Goal: Transaction & Acquisition: Purchase product/service

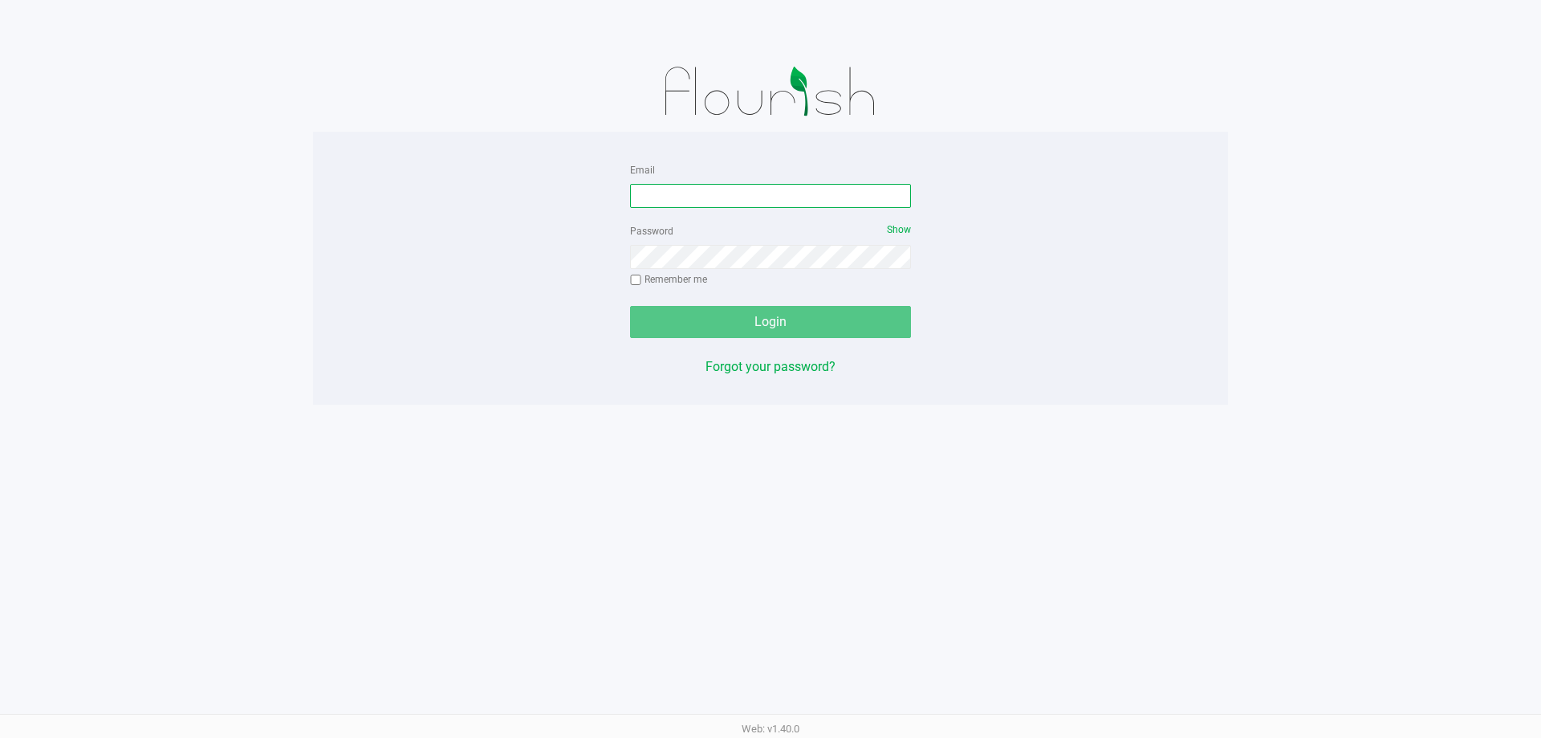
click at [739, 200] on input "Email" at bounding box center [770, 196] width 281 height 24
type input "[PERSON_NAME][EMAIL_ADDRESS][DOMAIN_NAME]"
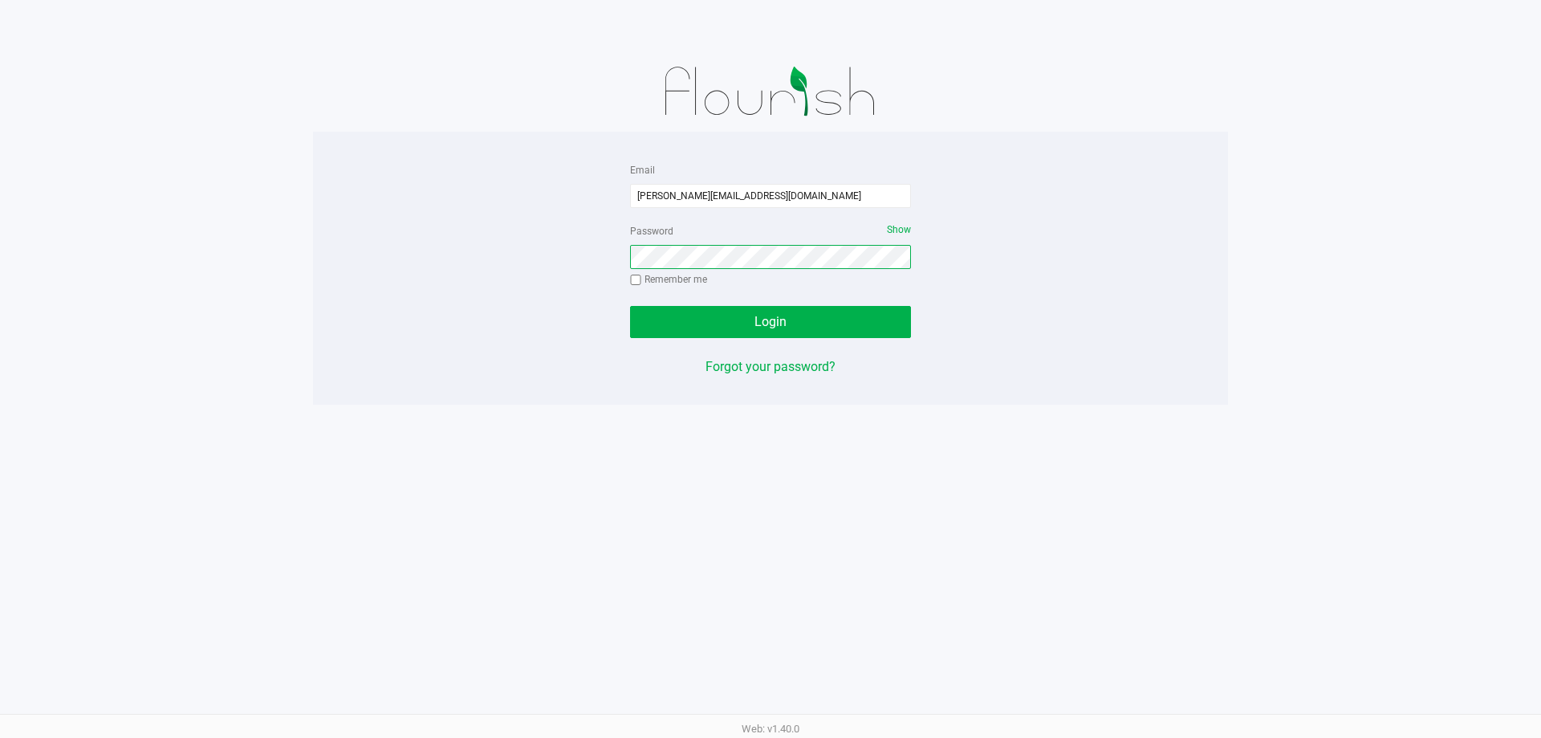
click at [630, 306] on button "Login" at bounding box center [770, 322] width 281 height 32
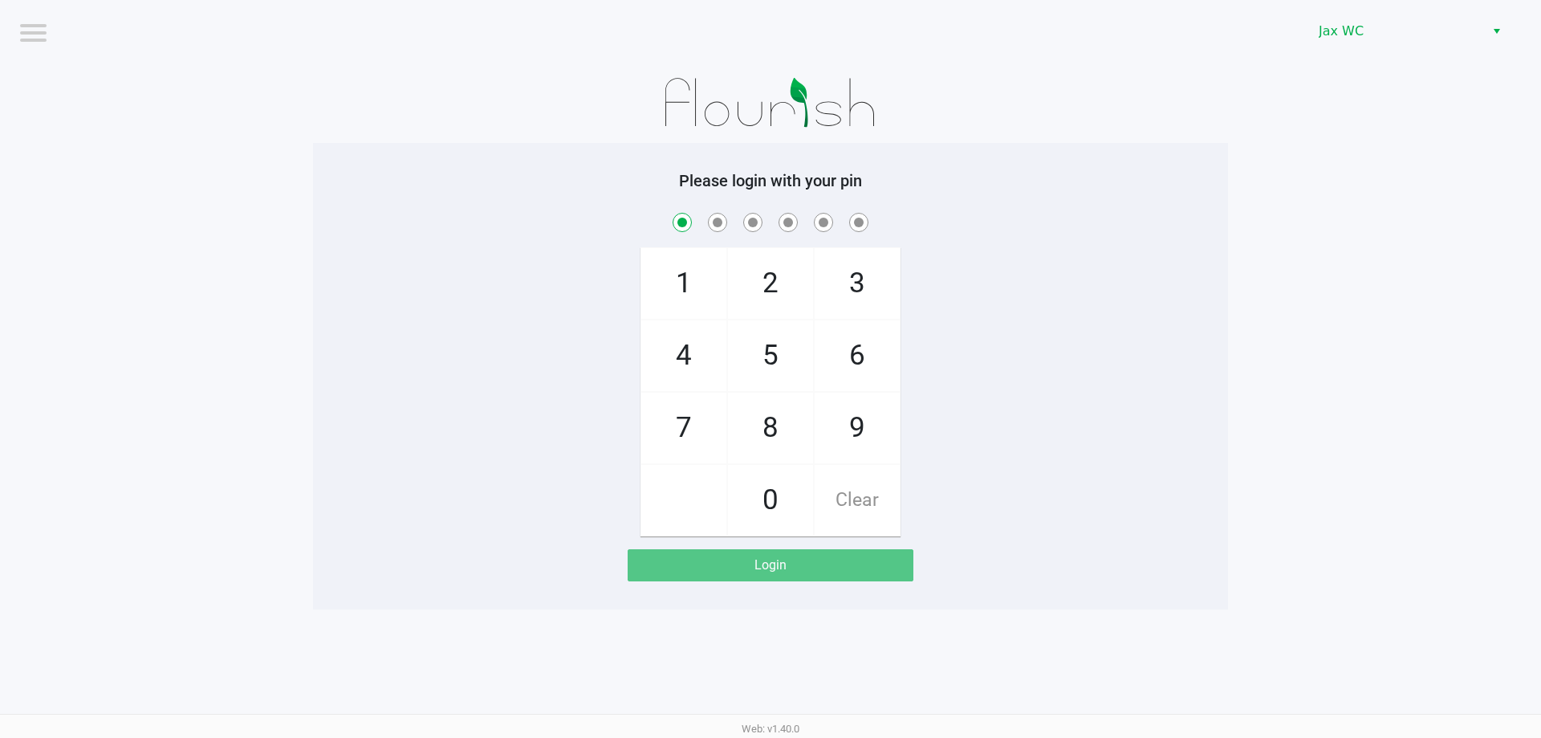
checkbox input "true"
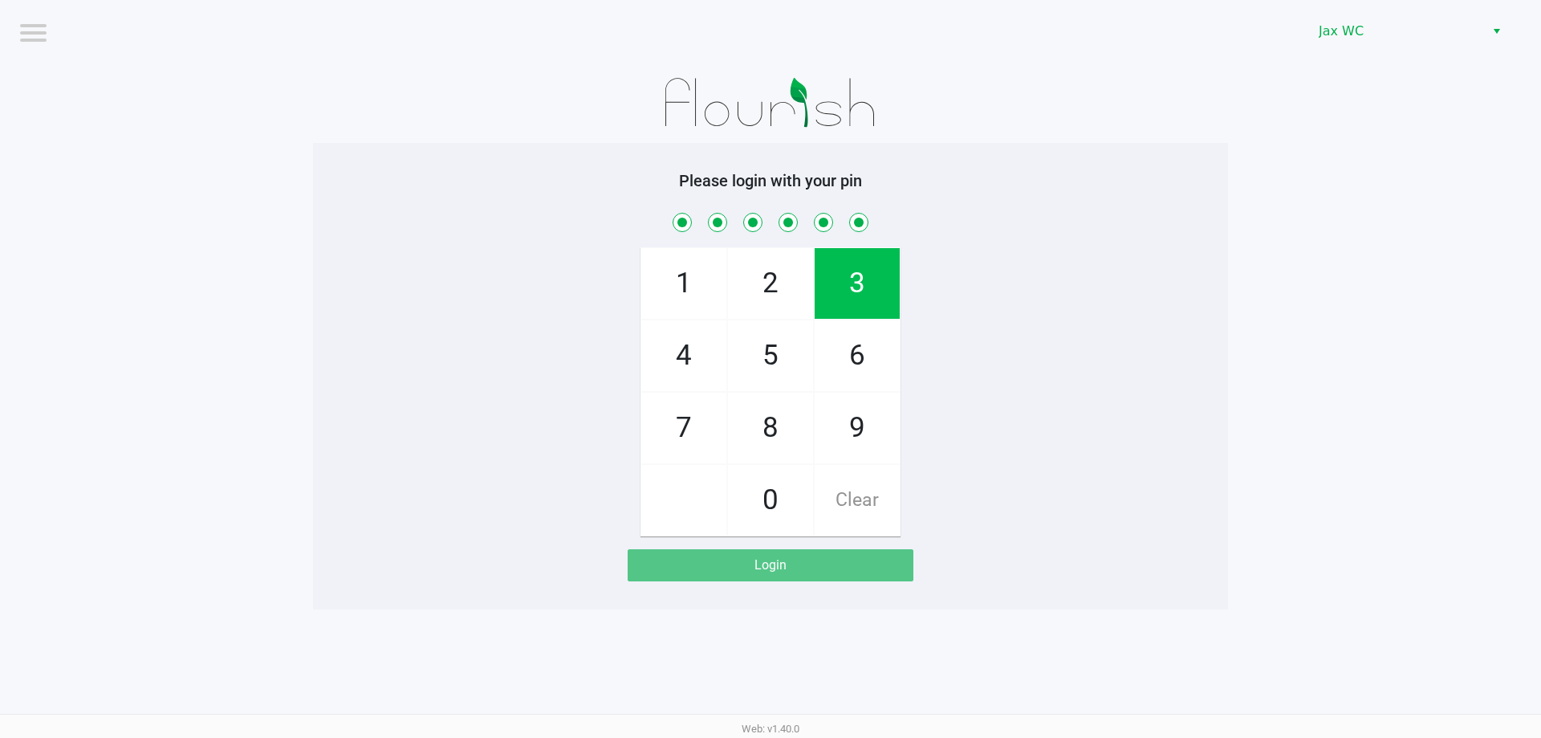
checkbox input "true"
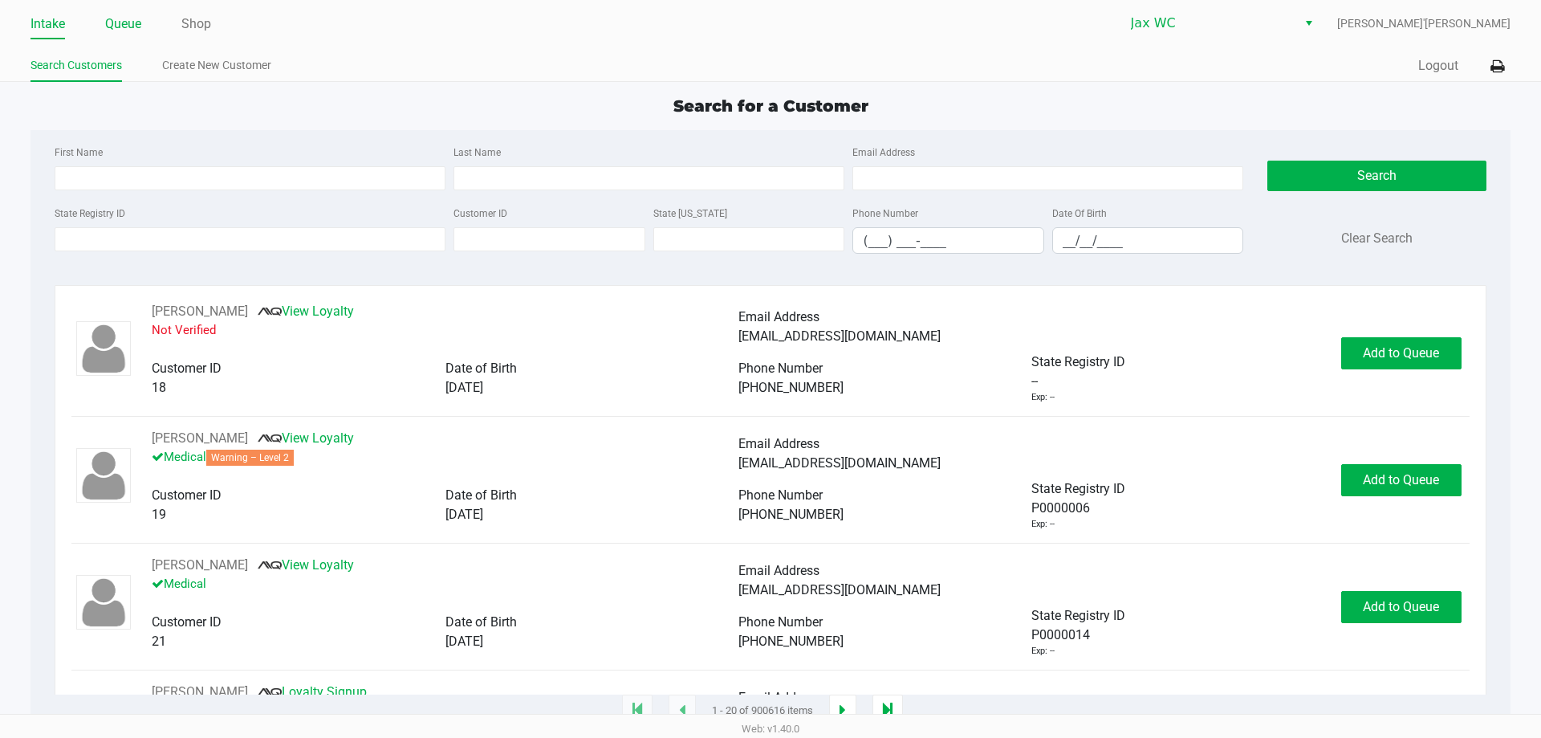
click at [132, 18] on link "Queue" at bounding box center [123, 24] width 36 height 22
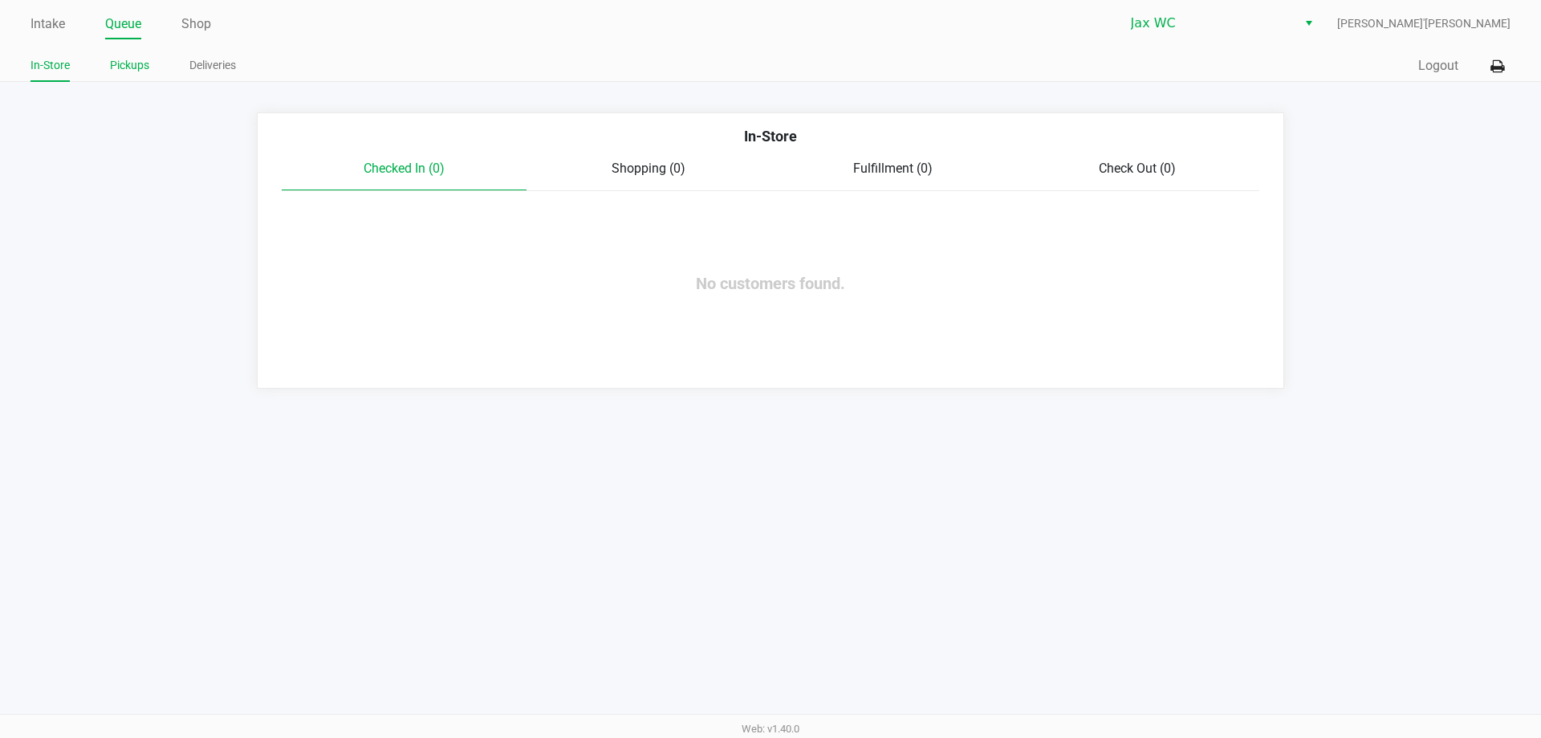
click at [138, 68] on link "Pickups" at bounding box center [129, 65] width 39 height 20
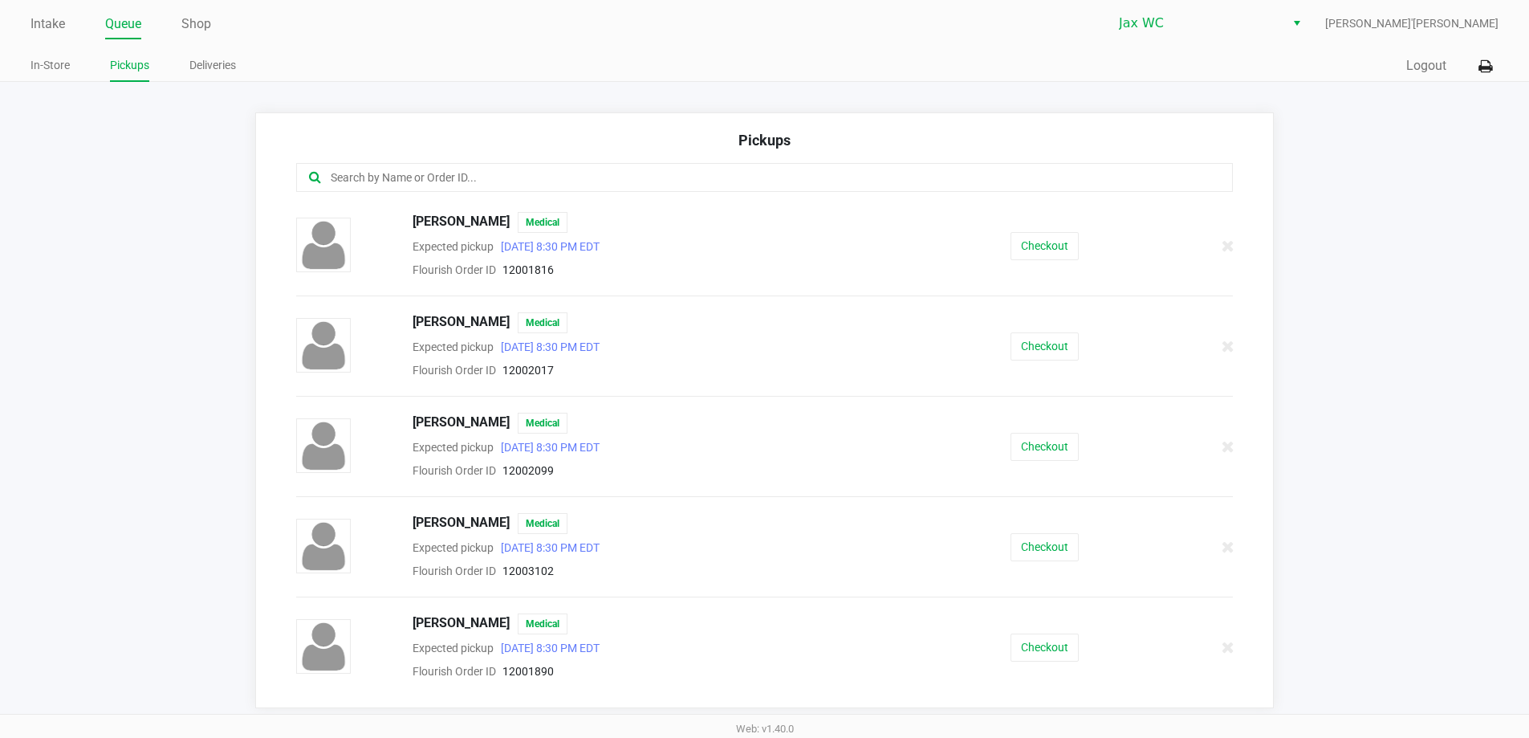
click at [589, 170] on input "text" at bounding box center [739, 178] width 820 height 18
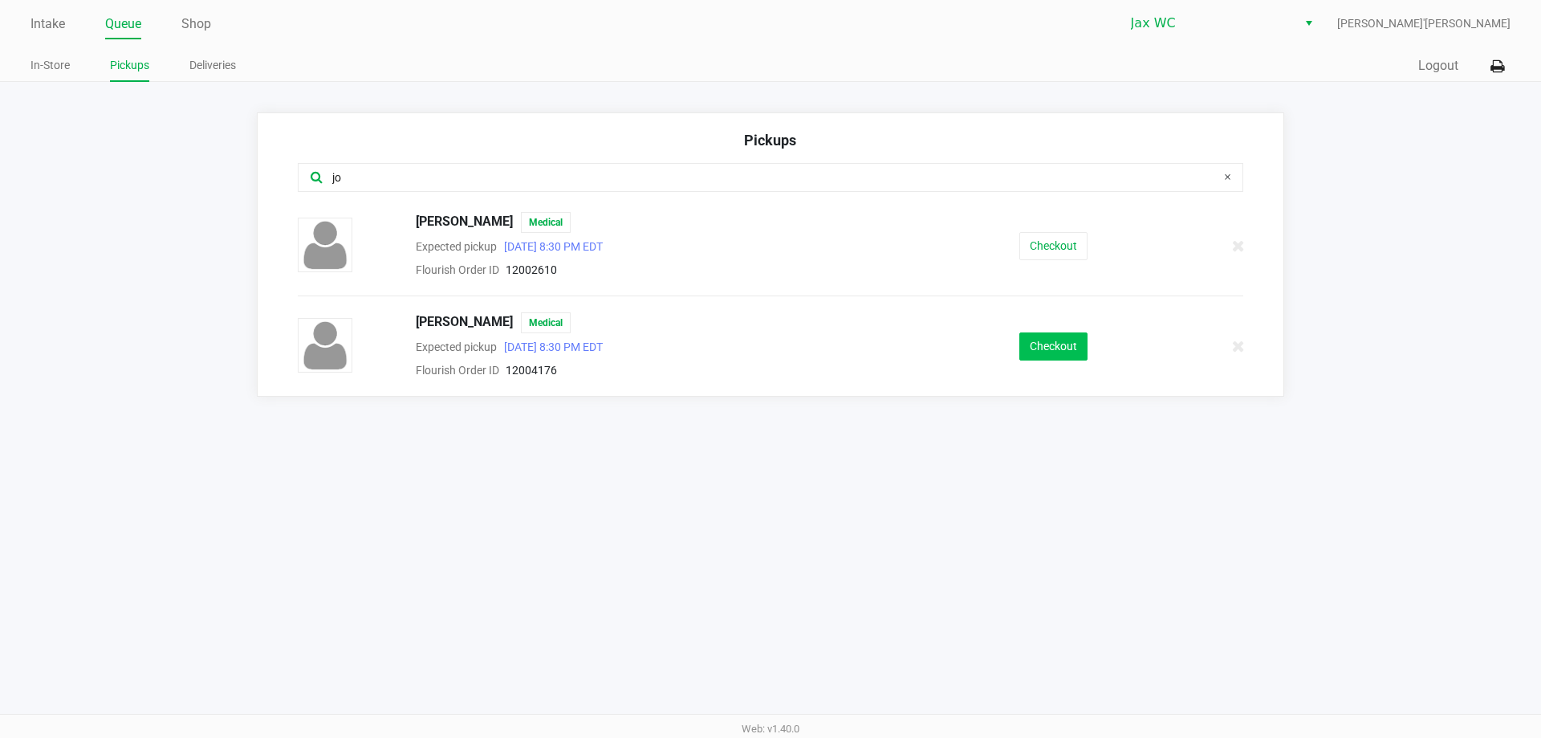
type input "jo"
click at [1040, 335] on button "Checkout" at bounding box center [1053, 346] width 68 height 28
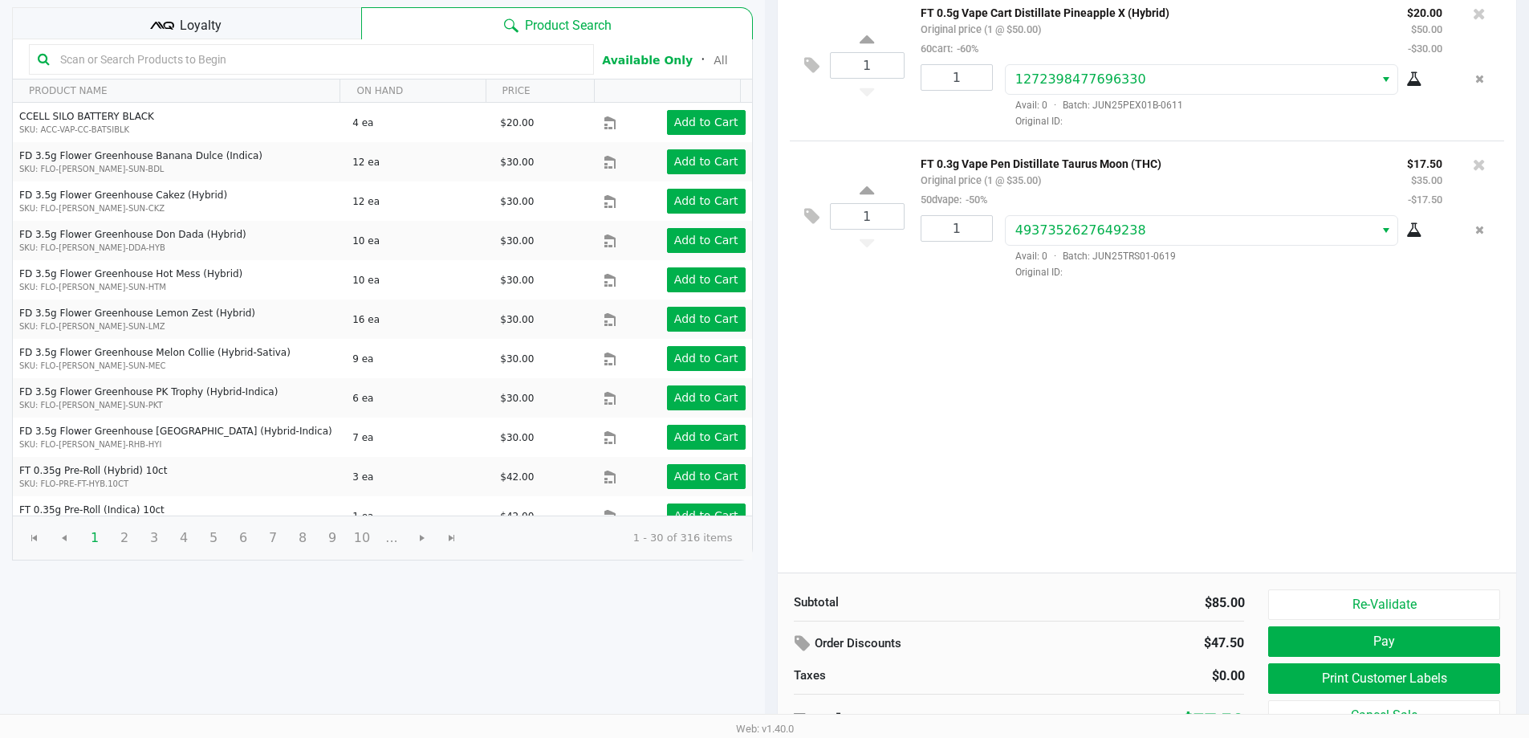
scroll to position [165, 0]
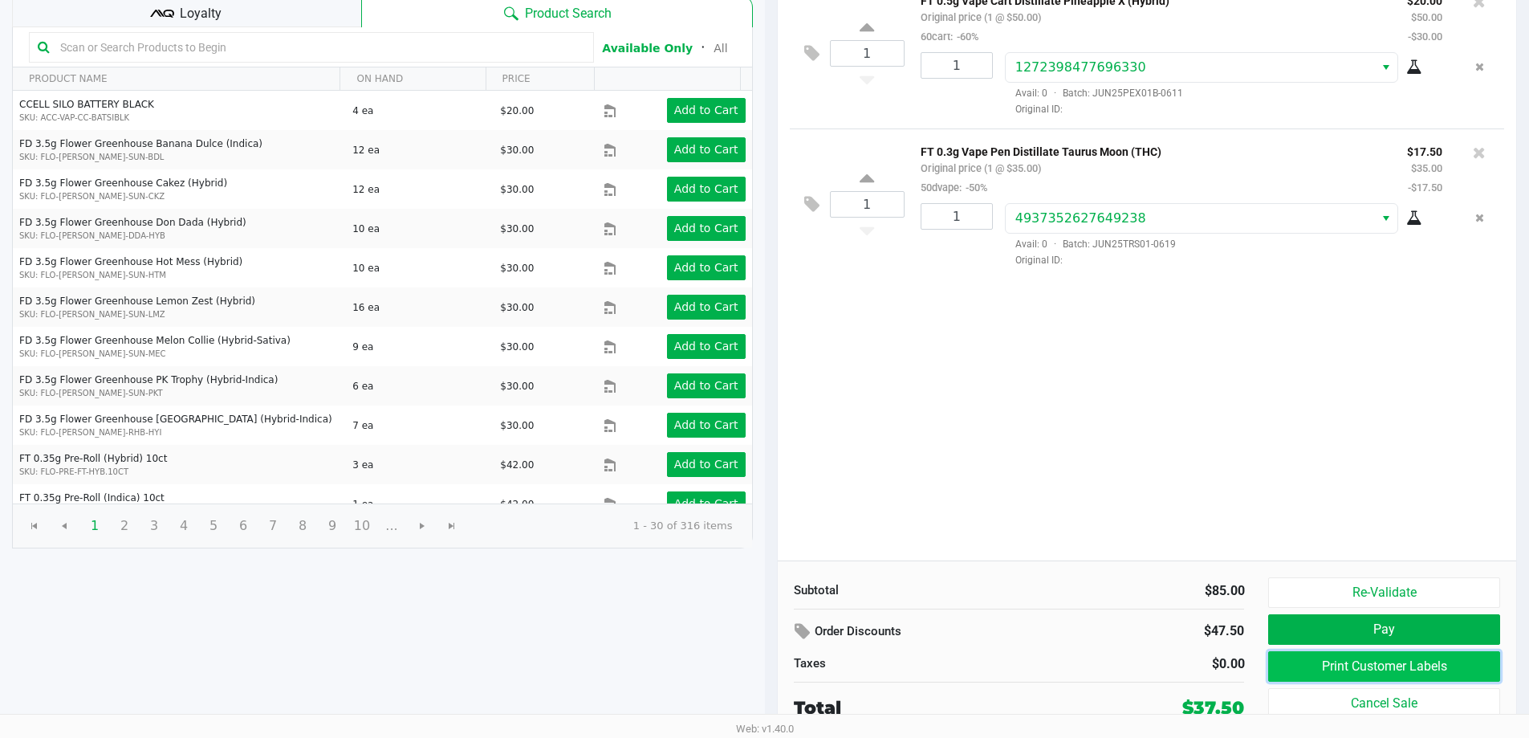
click at [1440, 659] on button "Print Customer Labels" at bounding box center [1383, 666] width 231 height 31
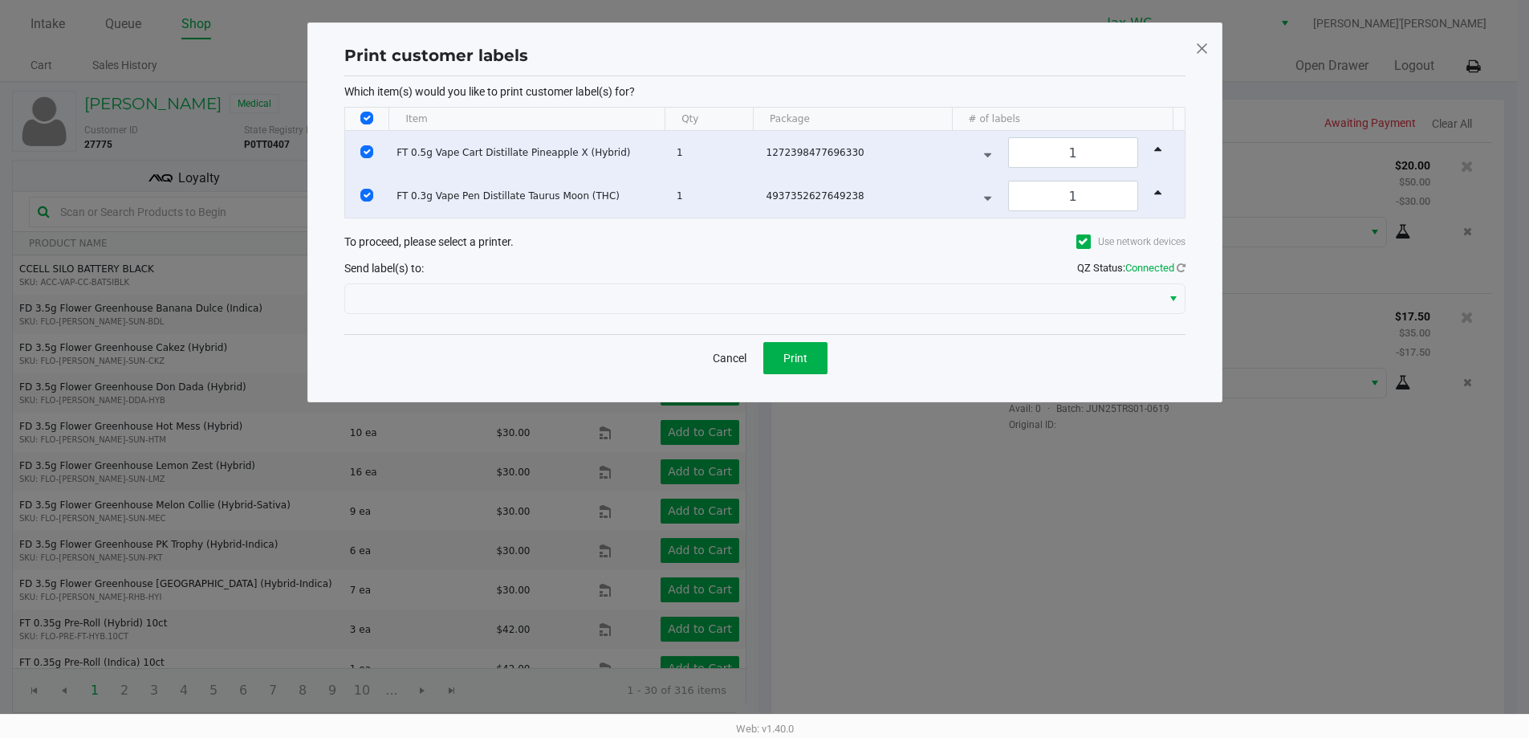
scroll to position [0, 0]
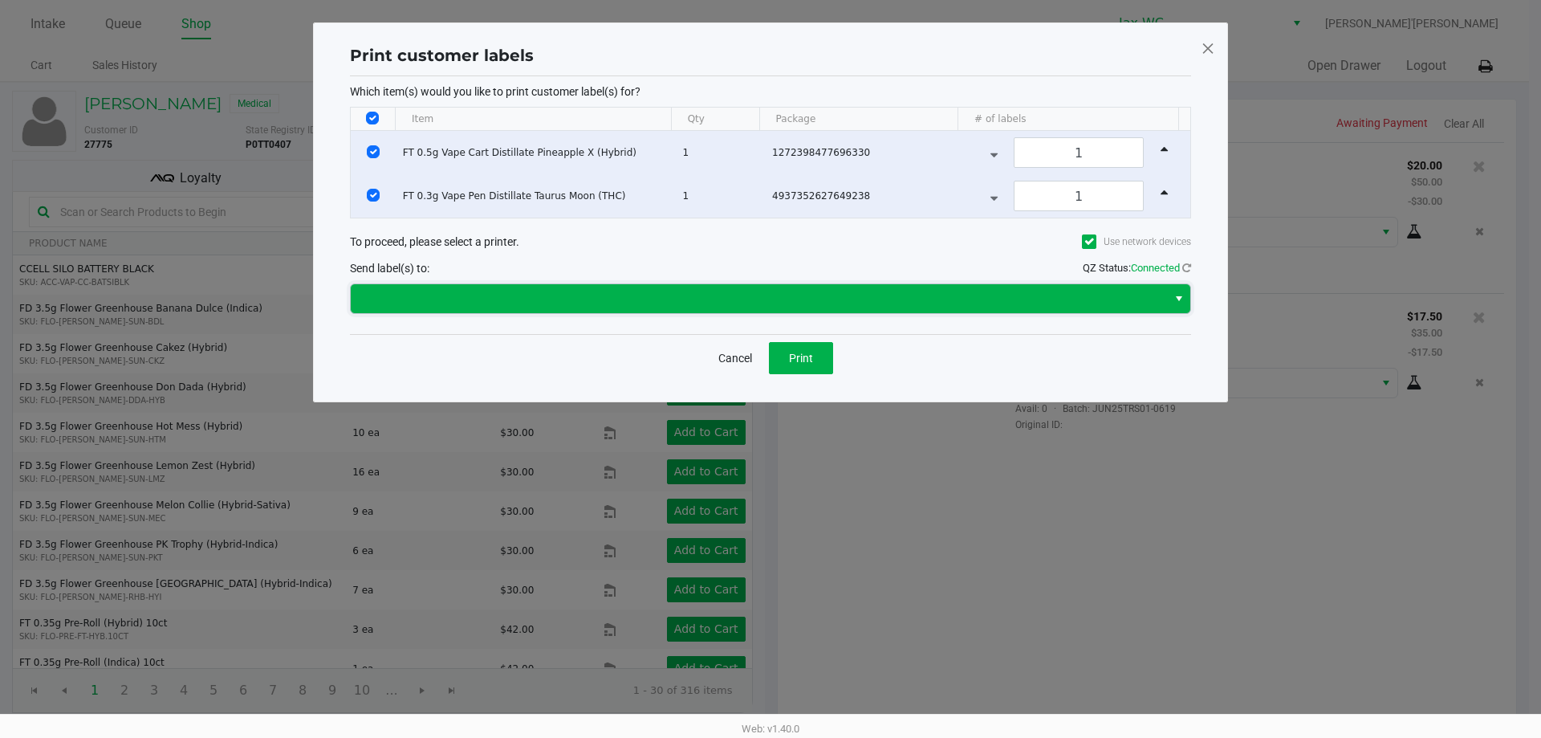
click at [767, 297] on span at bounding box center [758, 298] width 797 height 19
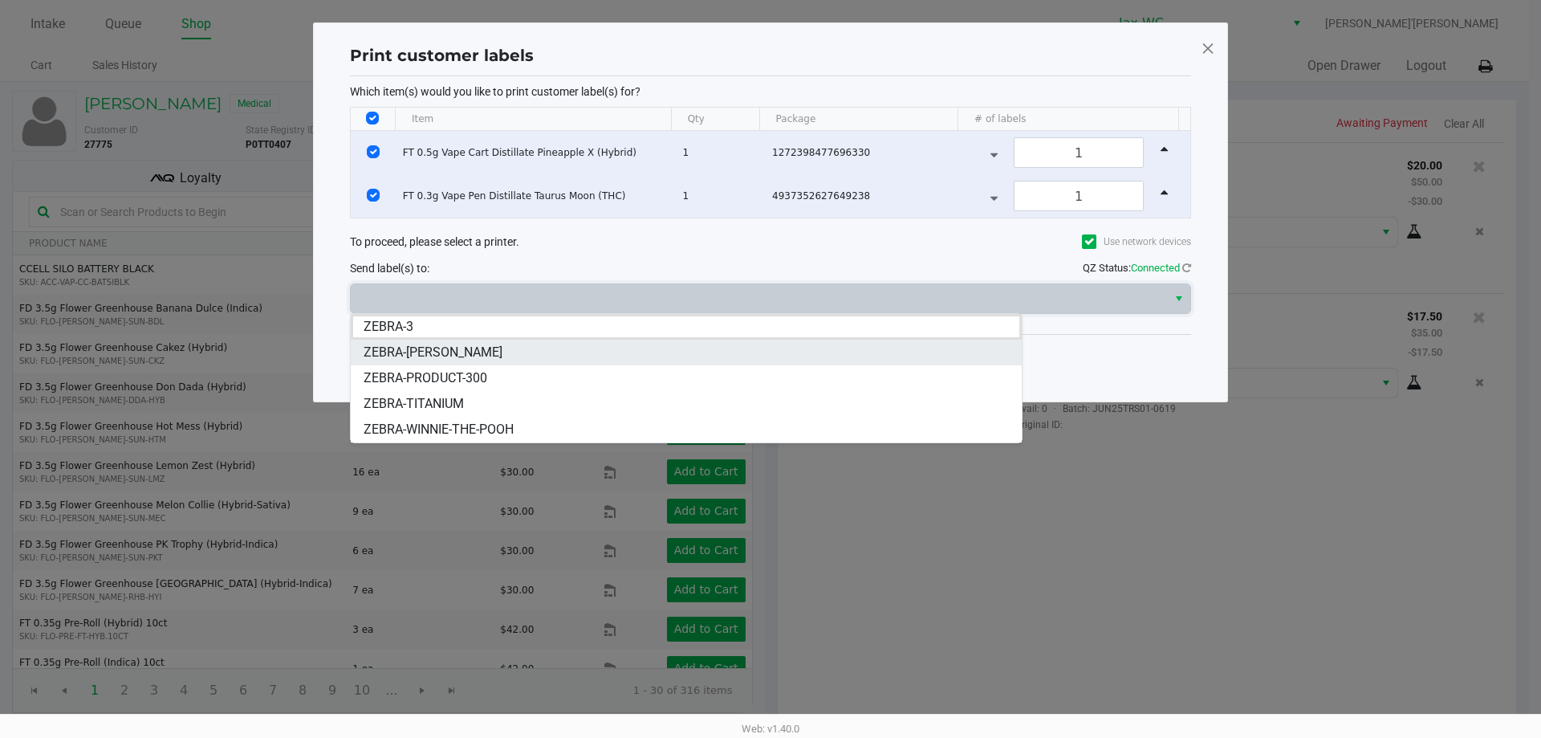
click at [475, 354] on span "ZEBRA-[PERSON_NAME]" at bounding box center [433, 352] width 139 height 19
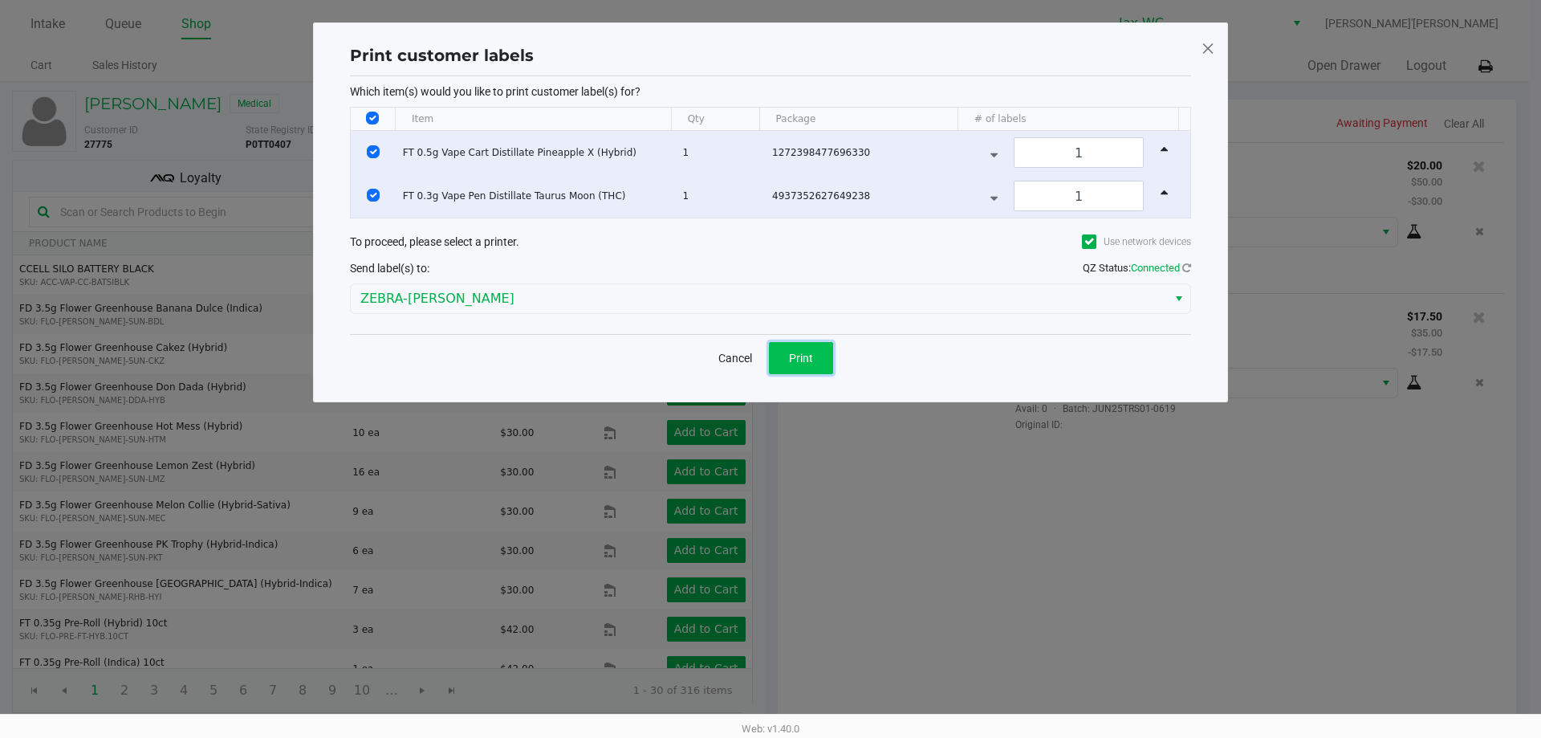
click at [811, 360] on span "Print" at bounding box center [801, 358] width 24 height 13
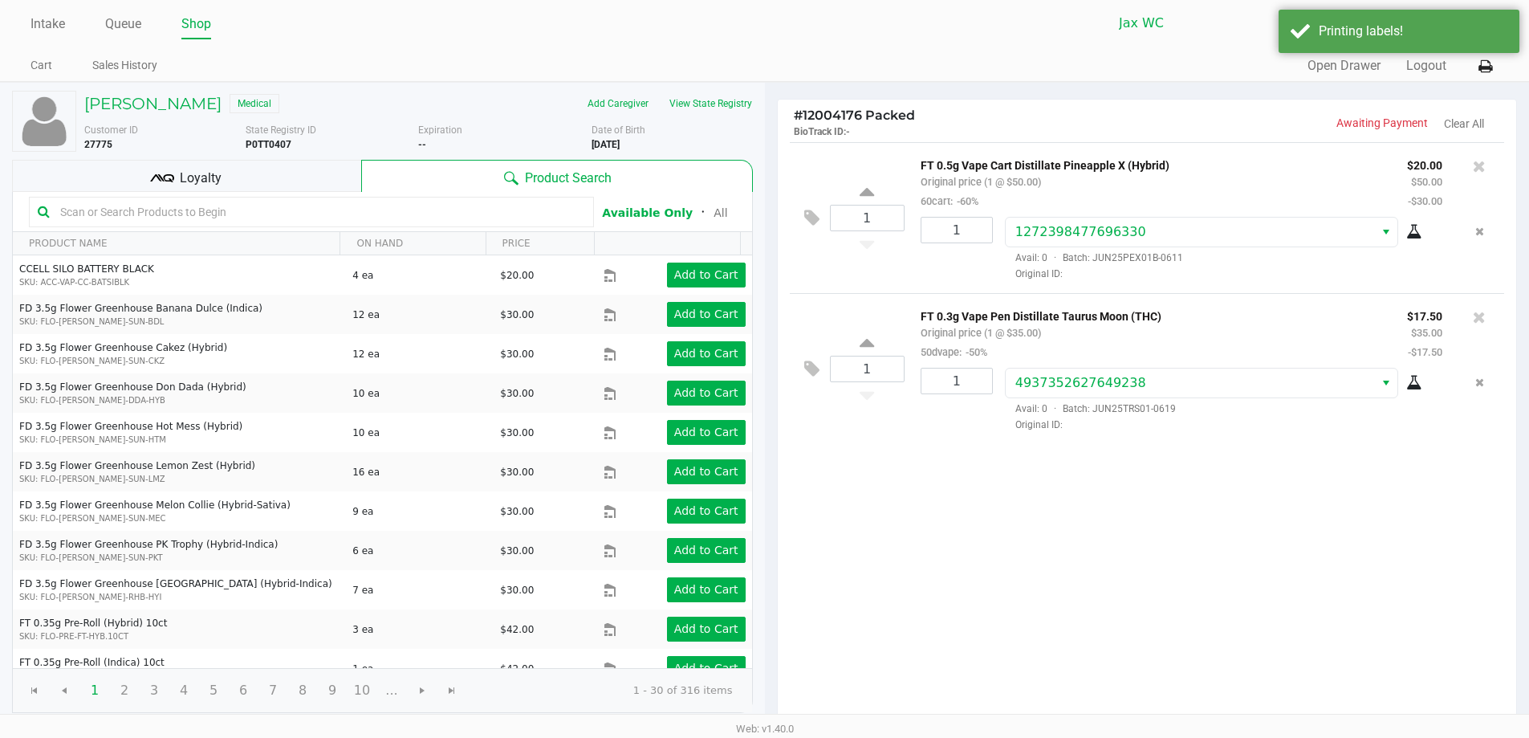
click at [344, 177] on div "Loyalty" at bounding box center [186, 176] width 349 height 32
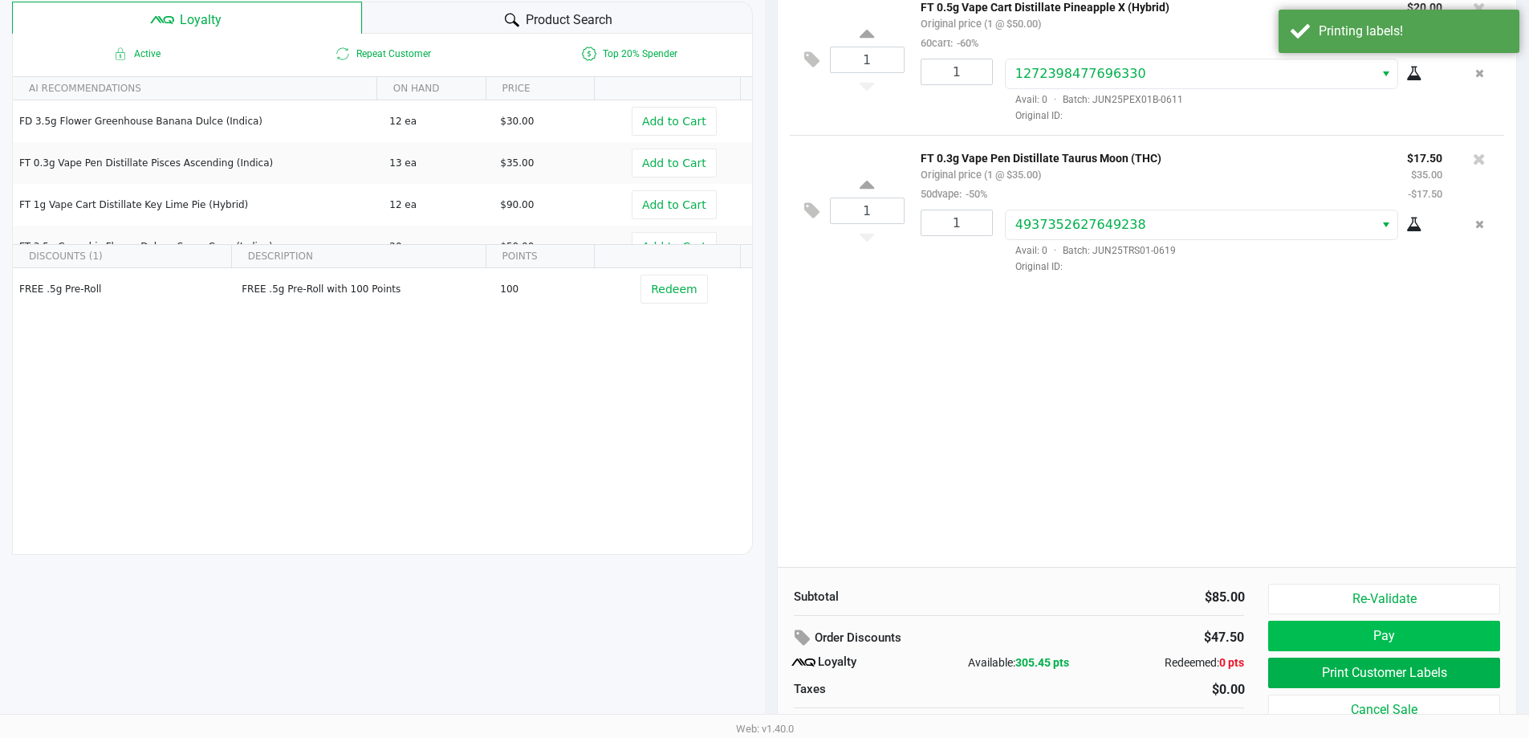
scroll to position [184, 0]
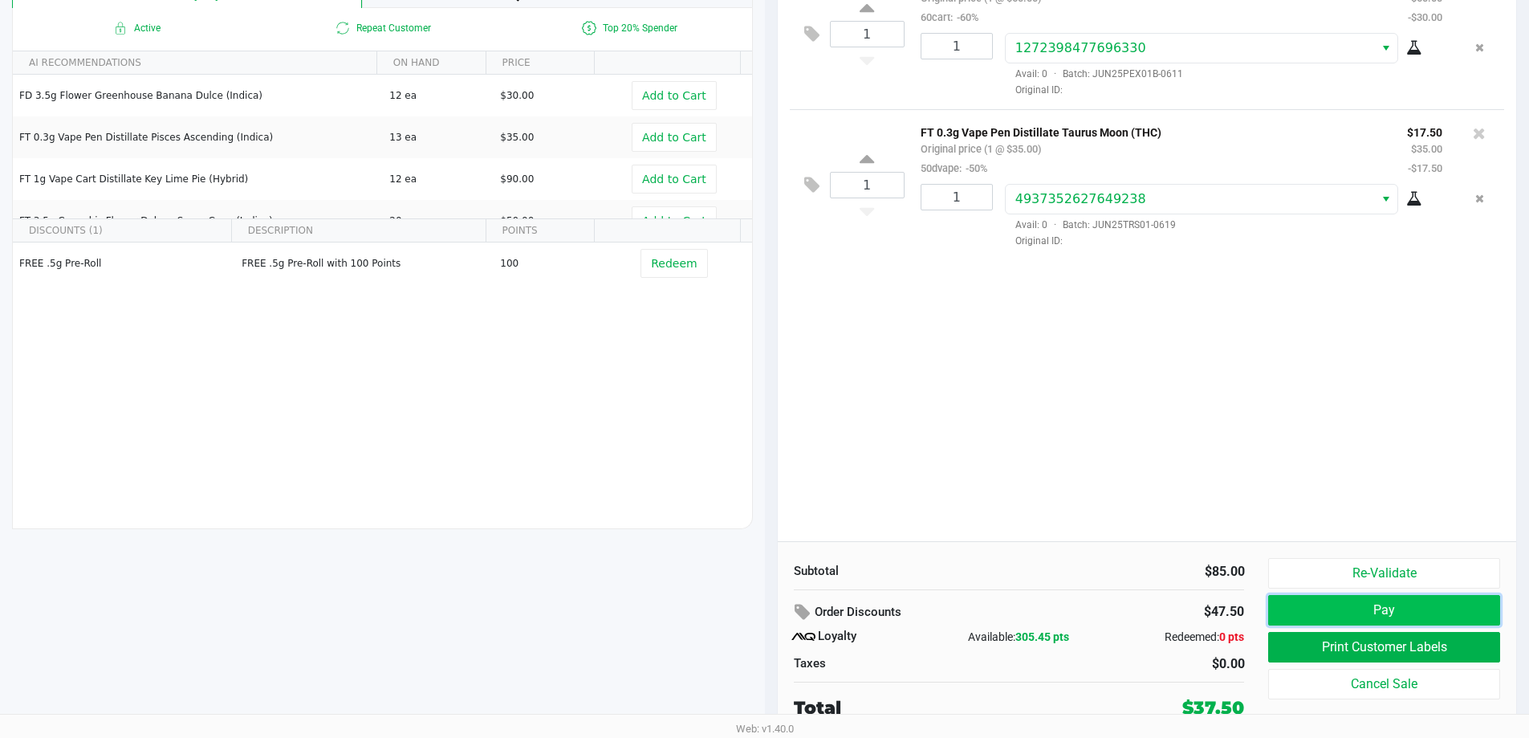
click at [1346, 603] on button "Pay" at bounding box center [1383, 610] width 231 height 31
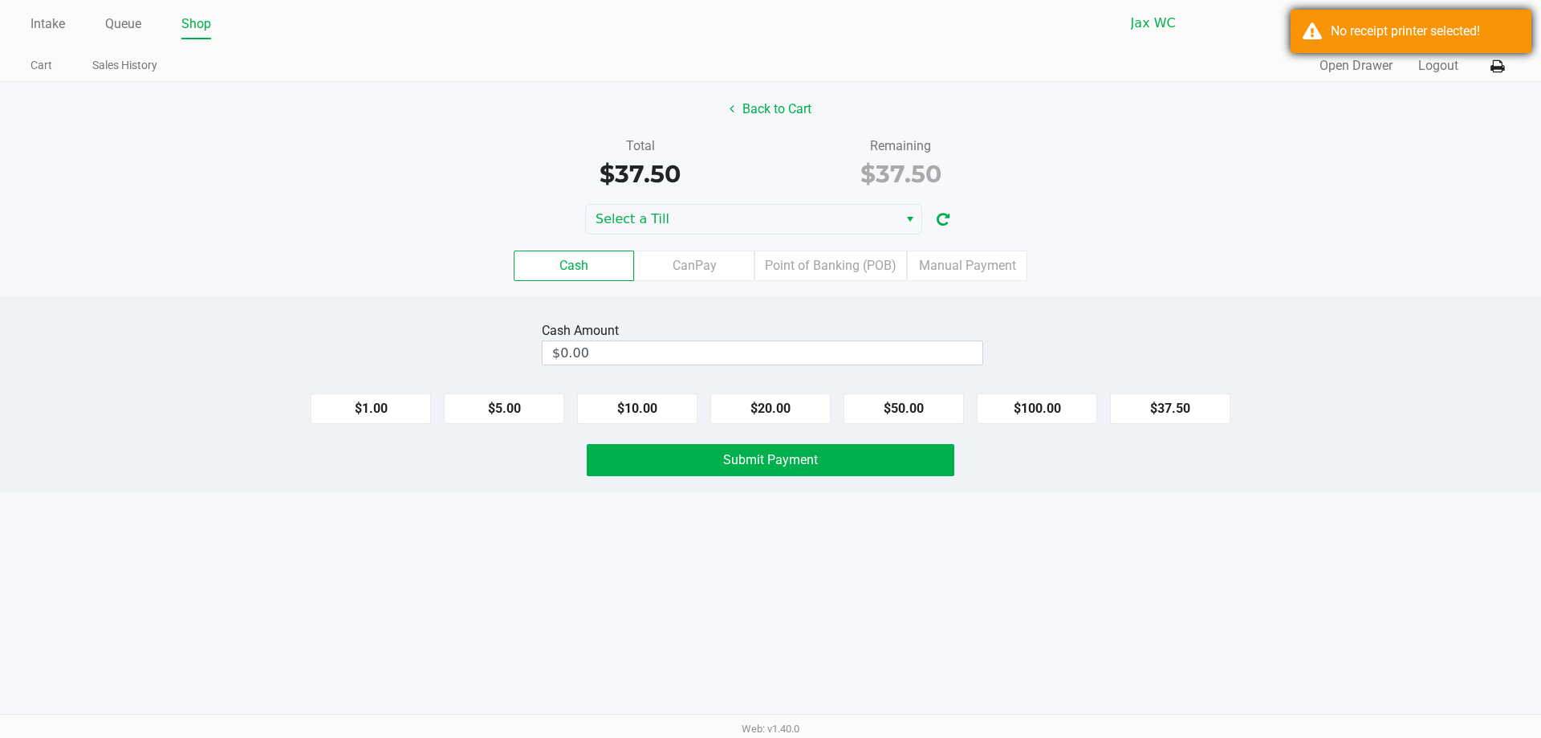
click at [1407, 29] on div "No receipt printer selected!" at bounding box center [1425, 31] width 189 height 19
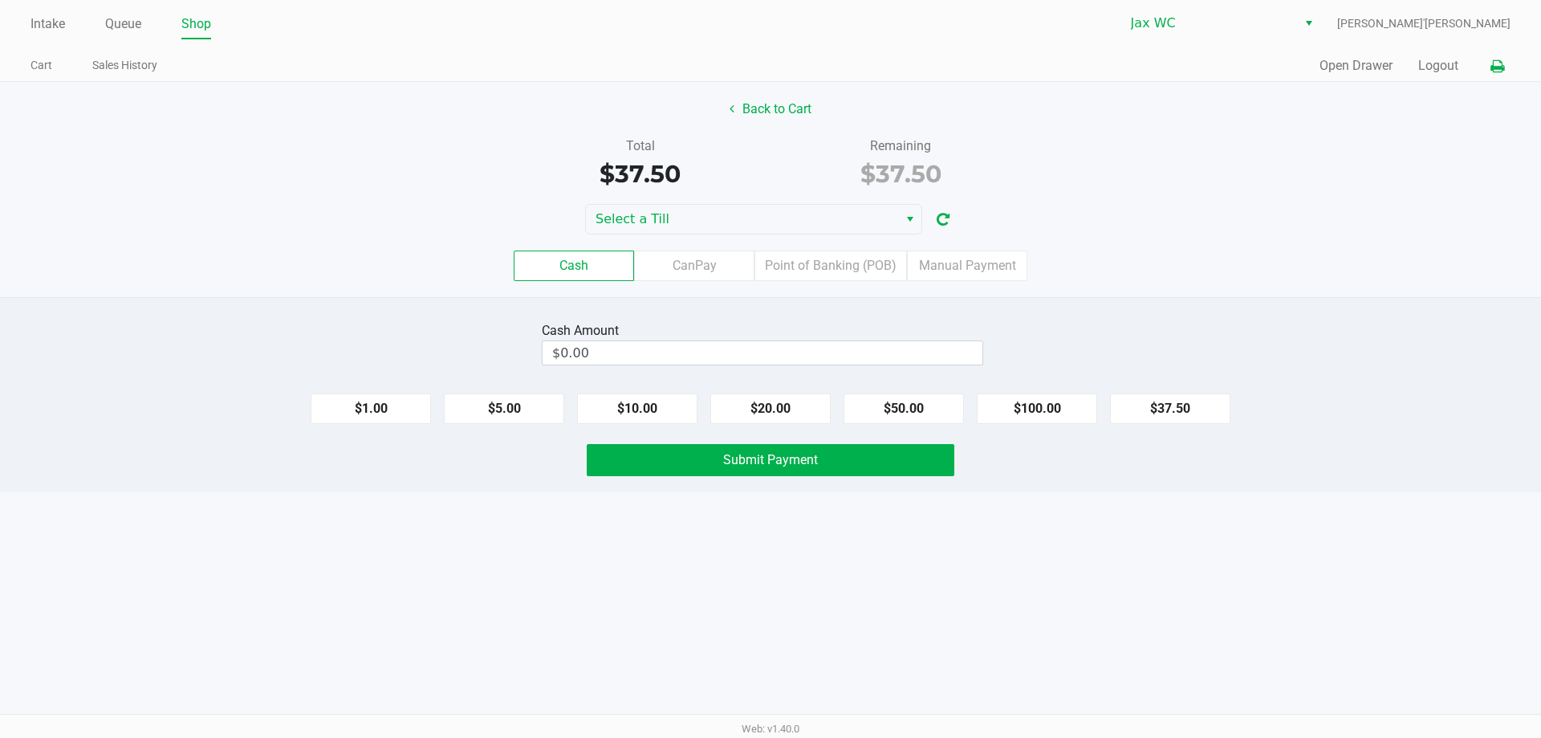
click at [1500, 67] on icon at bounding box center [1498, 66] width 14 height 11
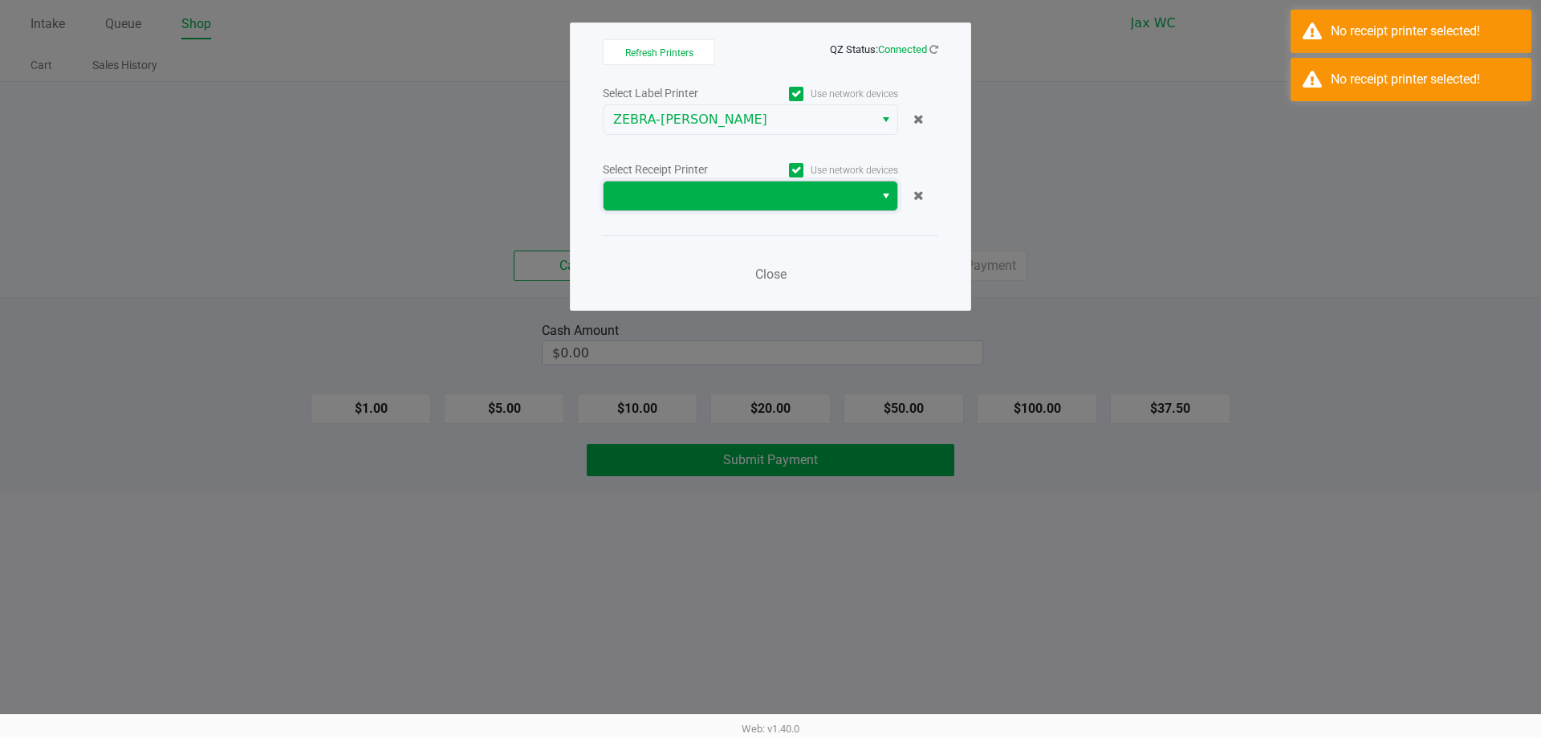
click at [623, 208] on span at bounding box center [739, 195] width 271 height 29
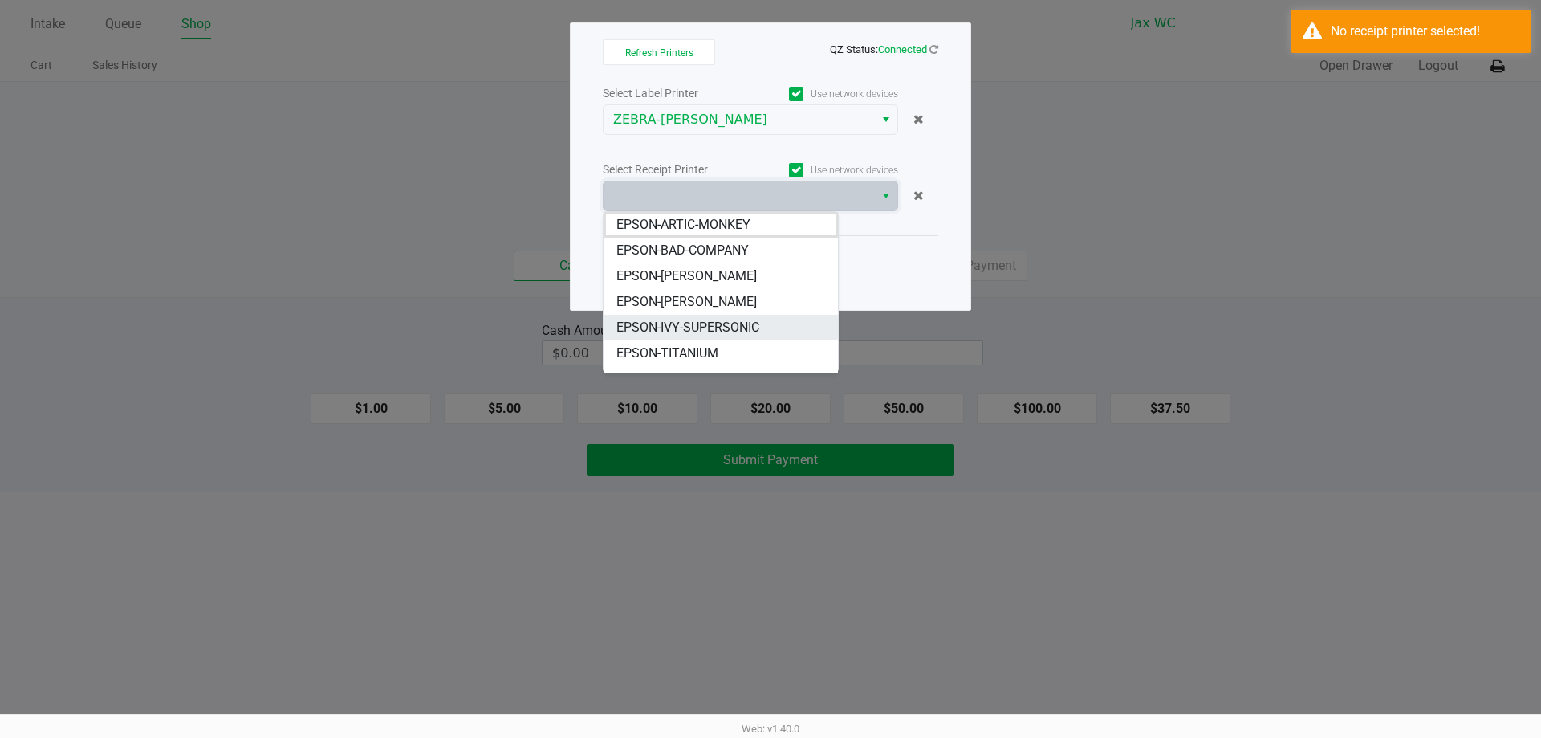
click at [722, 331] on span "EPSON-IVY-SUPERSONIC" at bounding box center [687, 327] width 143 height 19
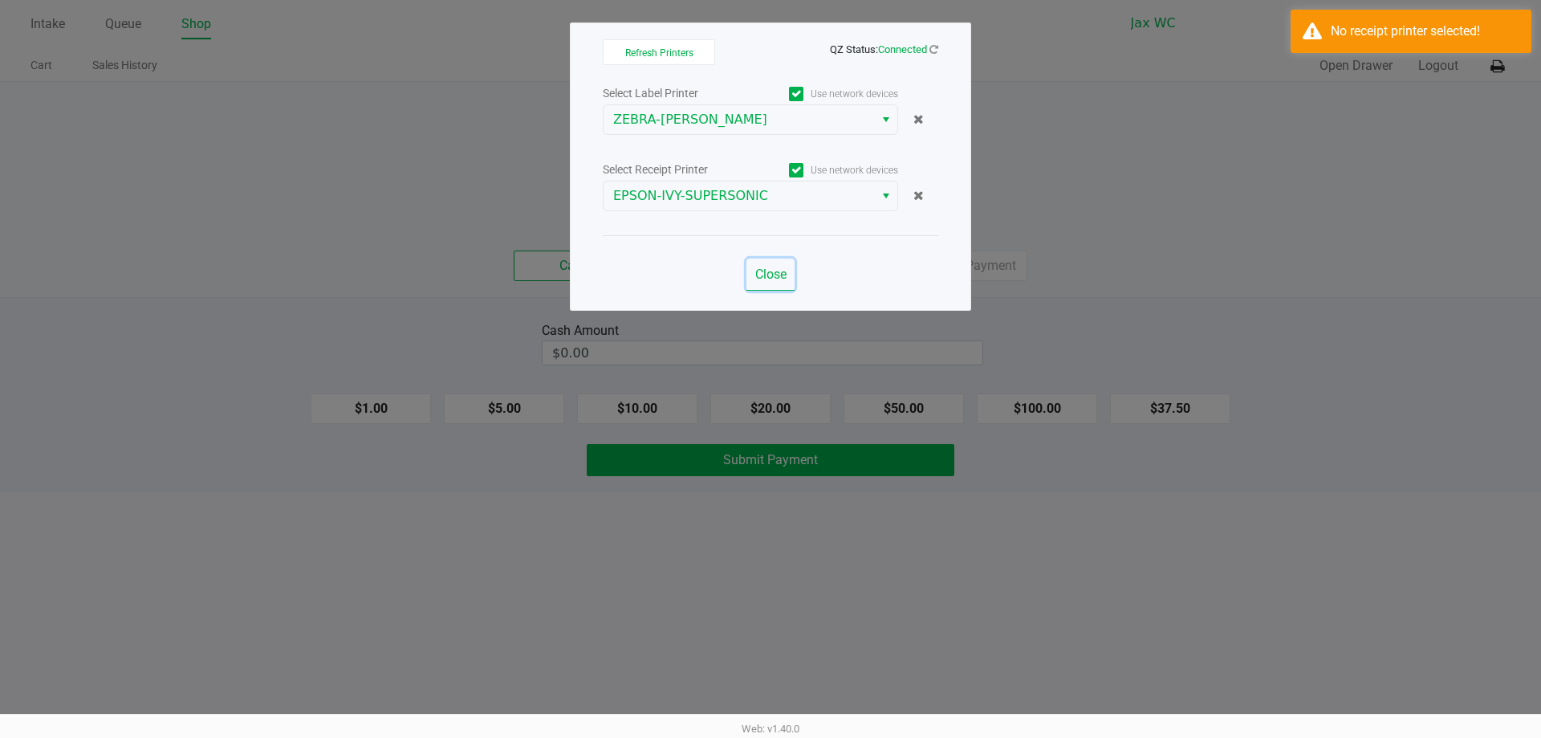
click at [777, 279] on span "Close" at bounding box center [770, 273] width 31 height 15
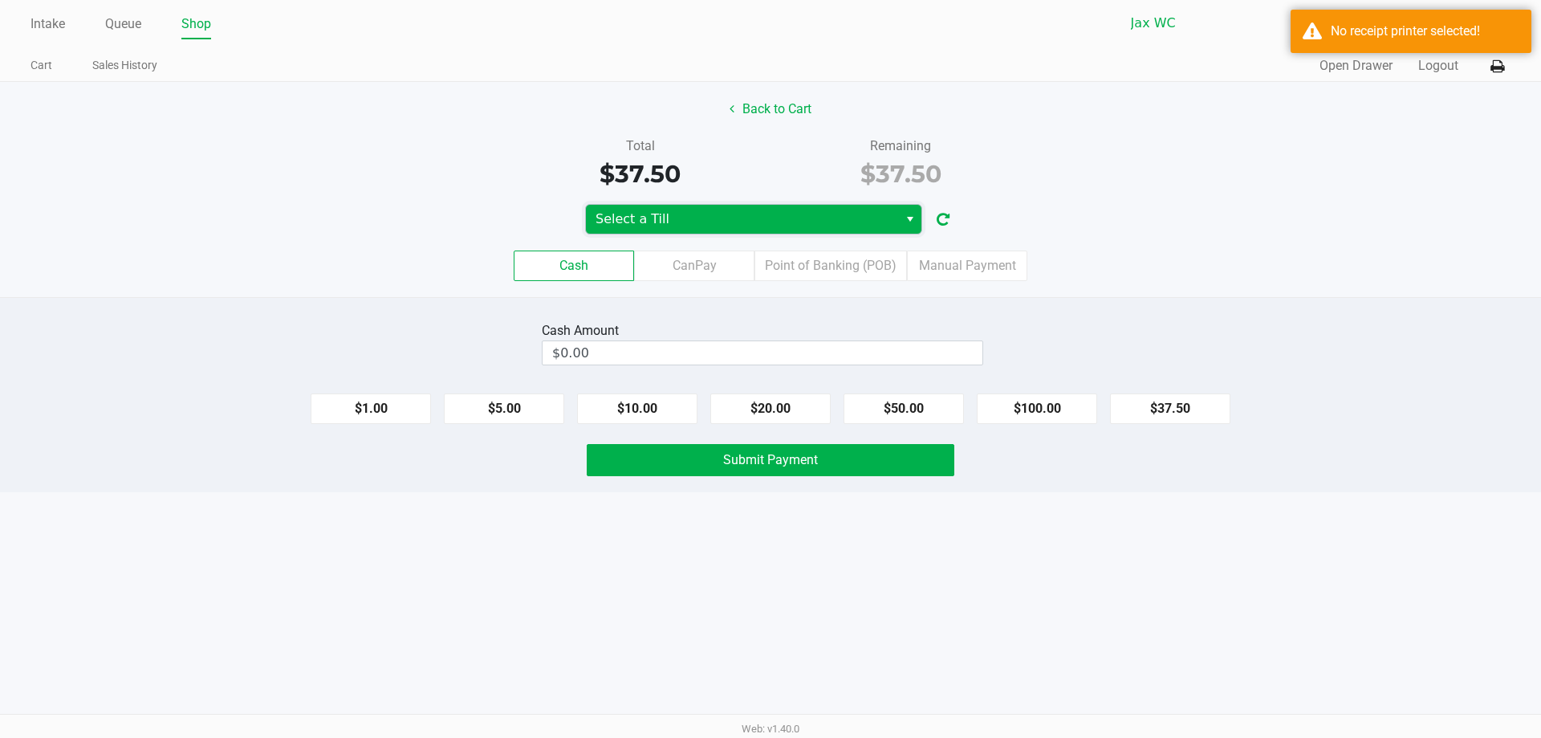
click at [698, 219] on span "Select a Till" at bounding box center [742, 219] width 293 height 19
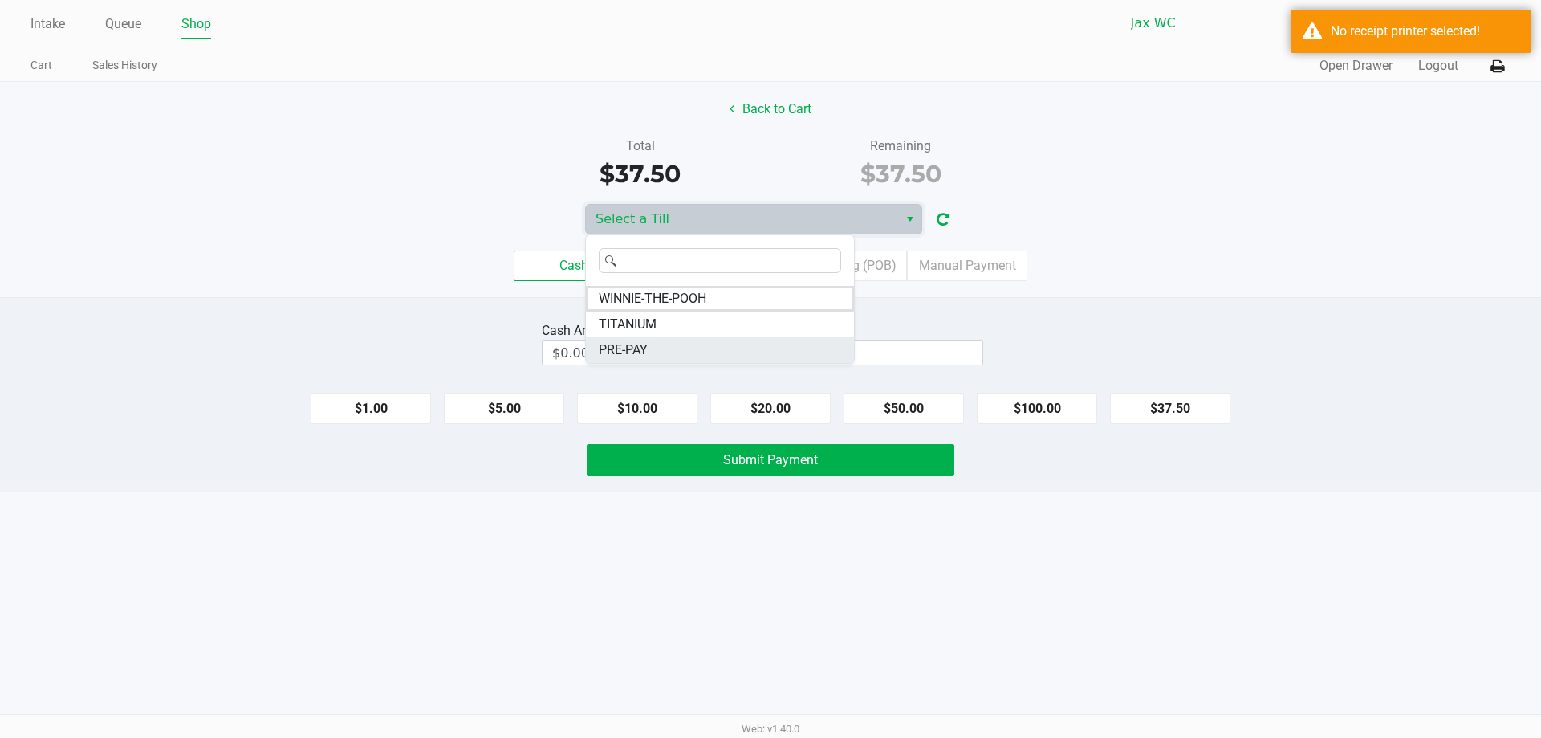
click at [665, 343] on li "PRE-PAY" at bounding box center [720, 350] width 268 height 26
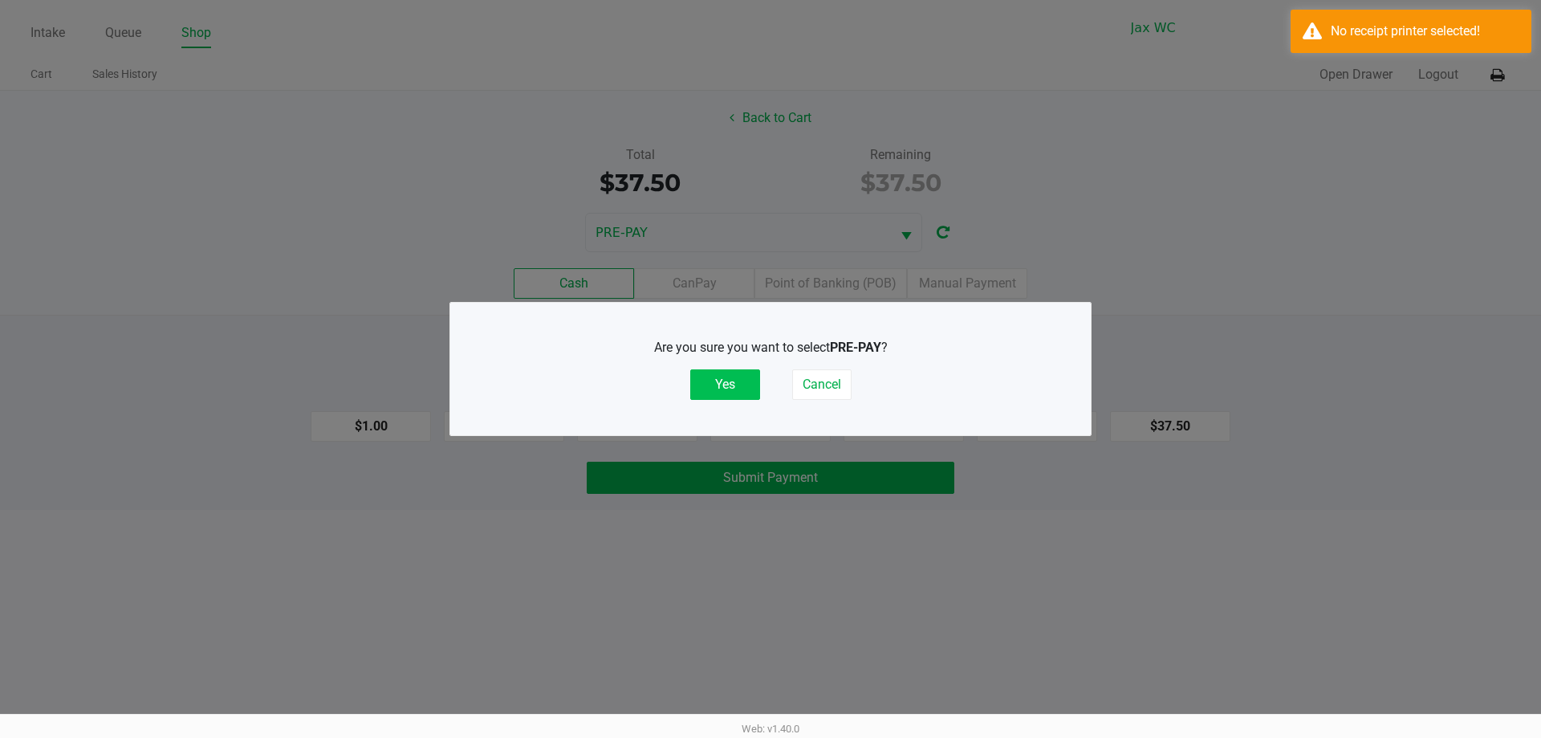
click at [746, 380] on button "Yes" at bounding box center [725, 384] width 70 height 31
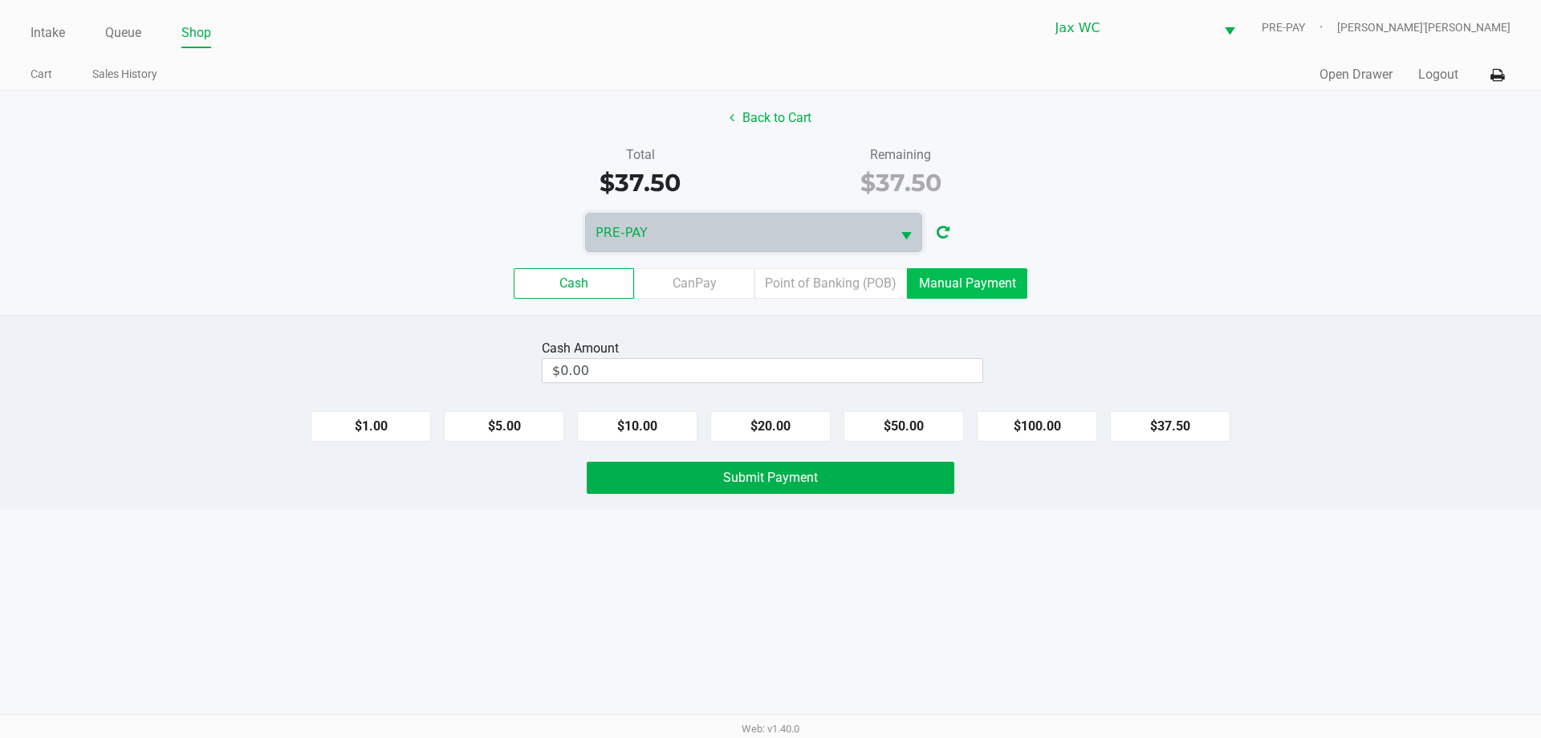
click at [983, 287] on label "Manual Payment" at bounding box center [967, 283] width 120 height 31
click at [0, 0] on 8 "Manual Payment" at bounding box center [0, 0] width 0 height 0
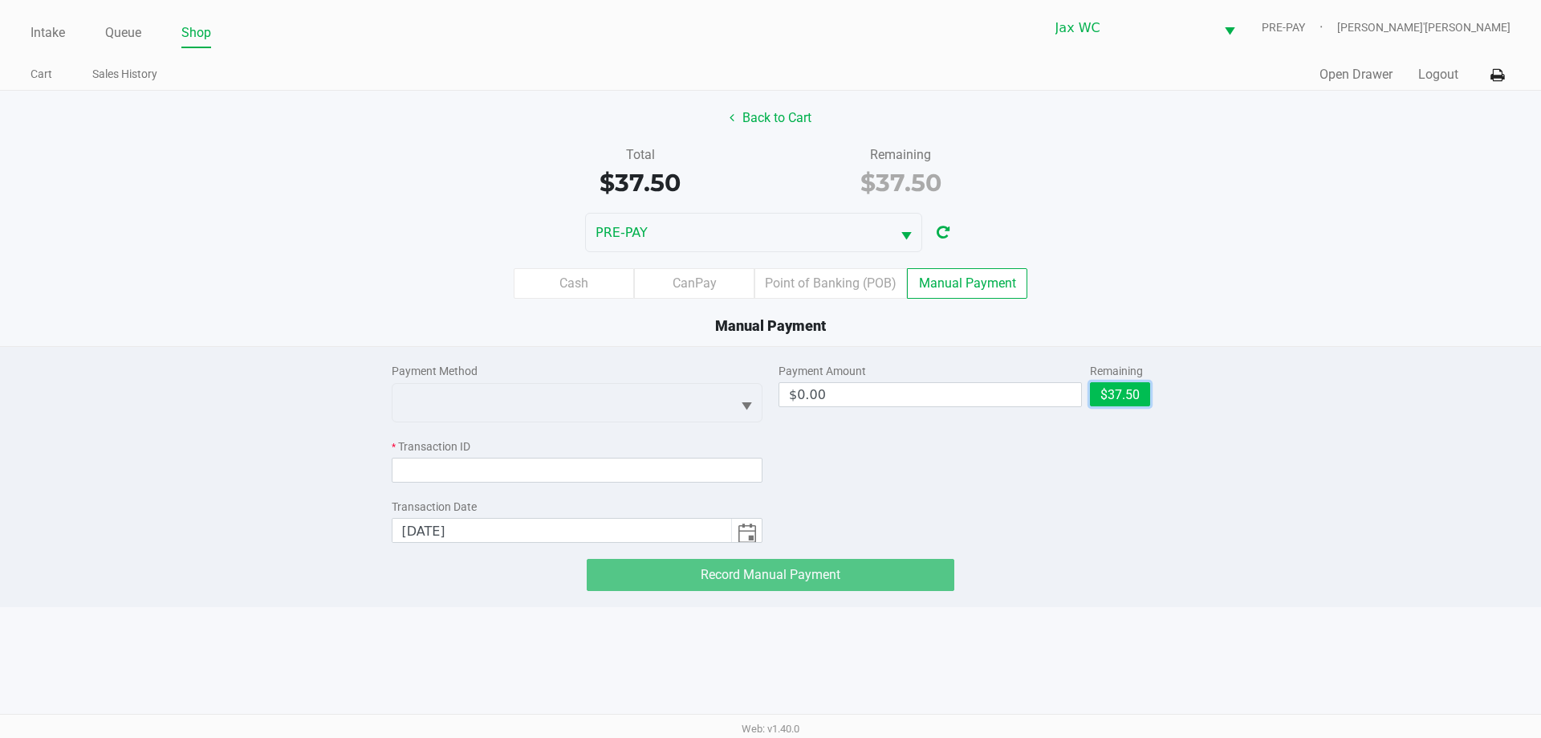
click at [1114, 393] on button "$37.50" at bounding box center [1120, 394] width 60 height 24
type input "$37.50"
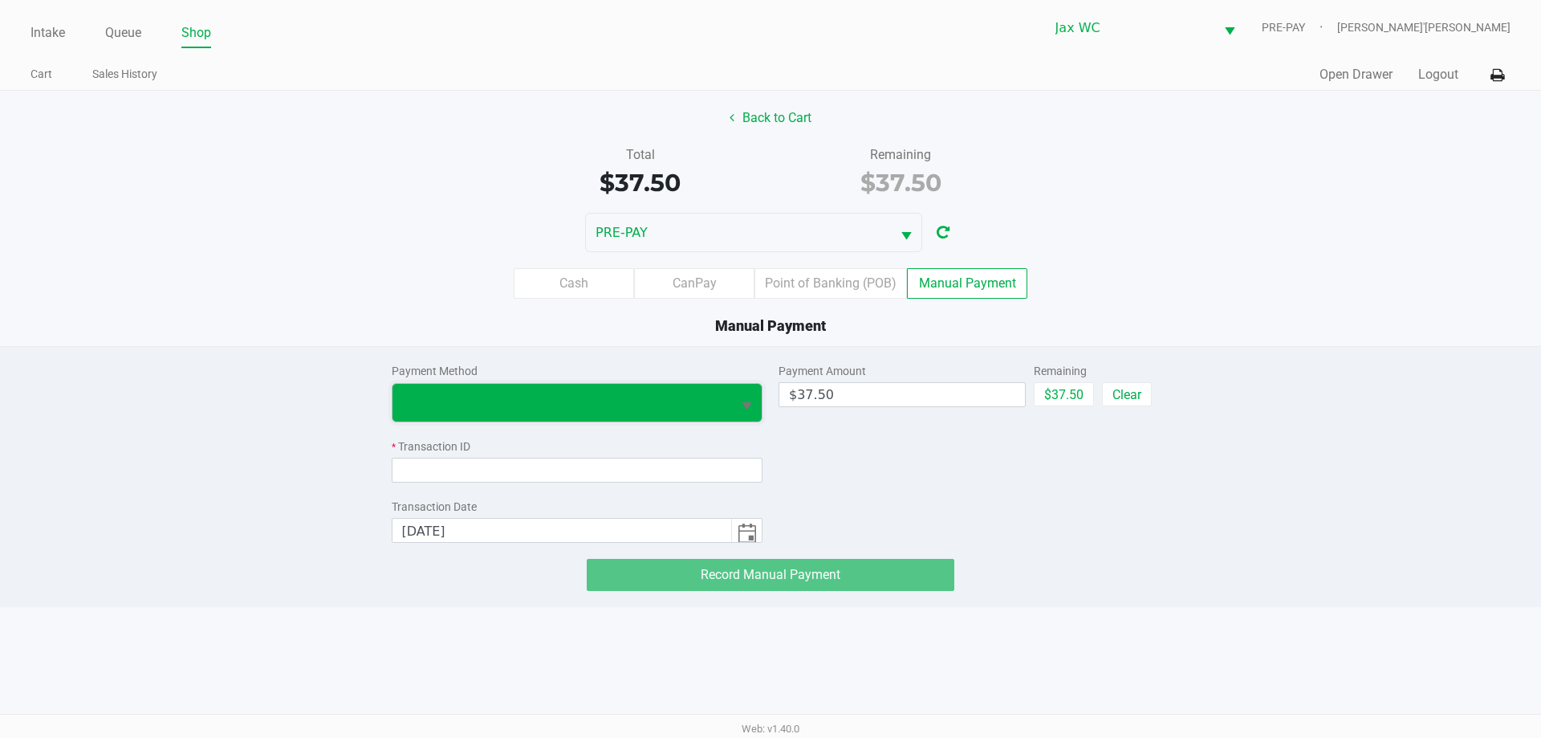
click at [638, 401] on span at bounding box center [562, 402] width 320 height 19
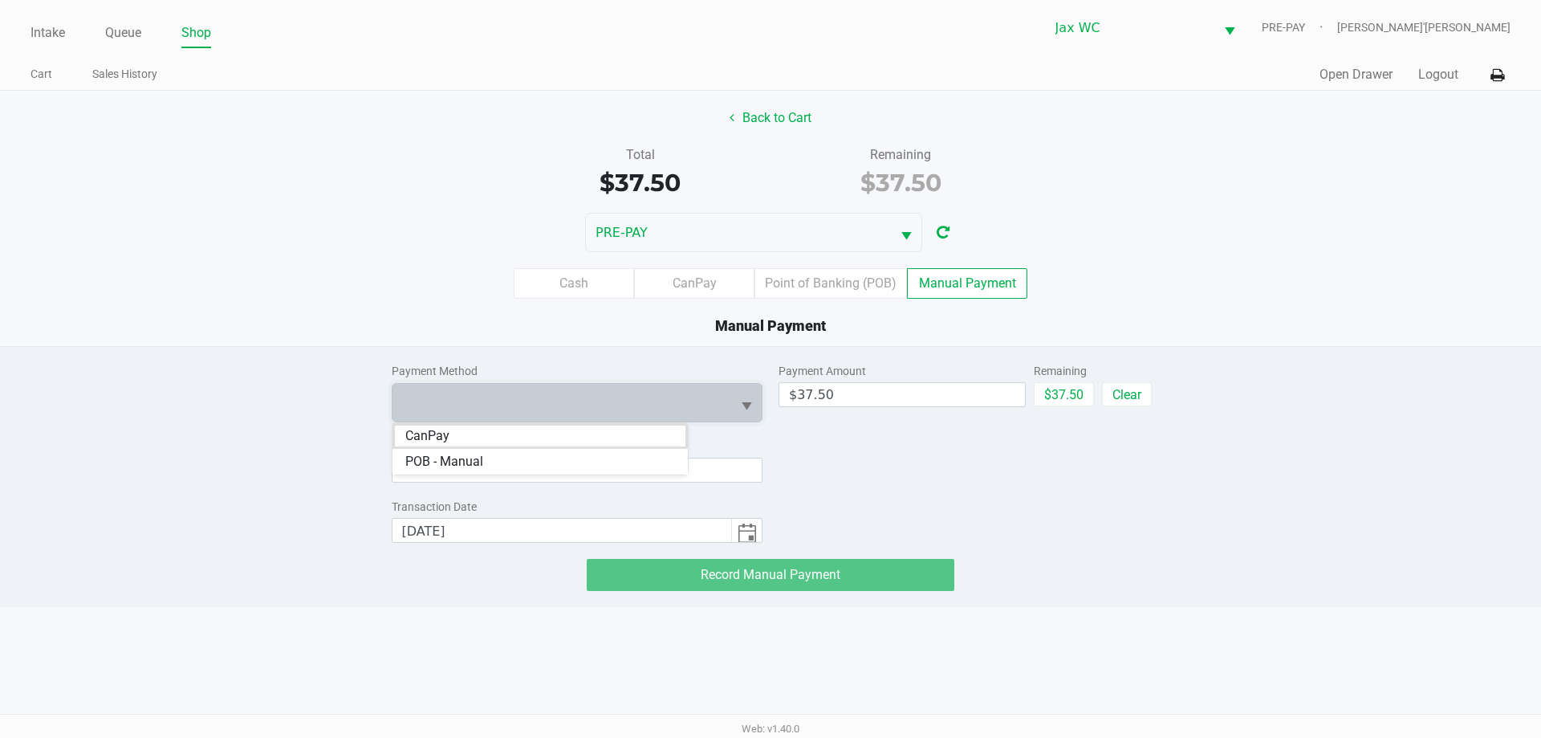
click at [512, 429] on li "CanPay" at bounding box center [540, 436] width 295 height 26
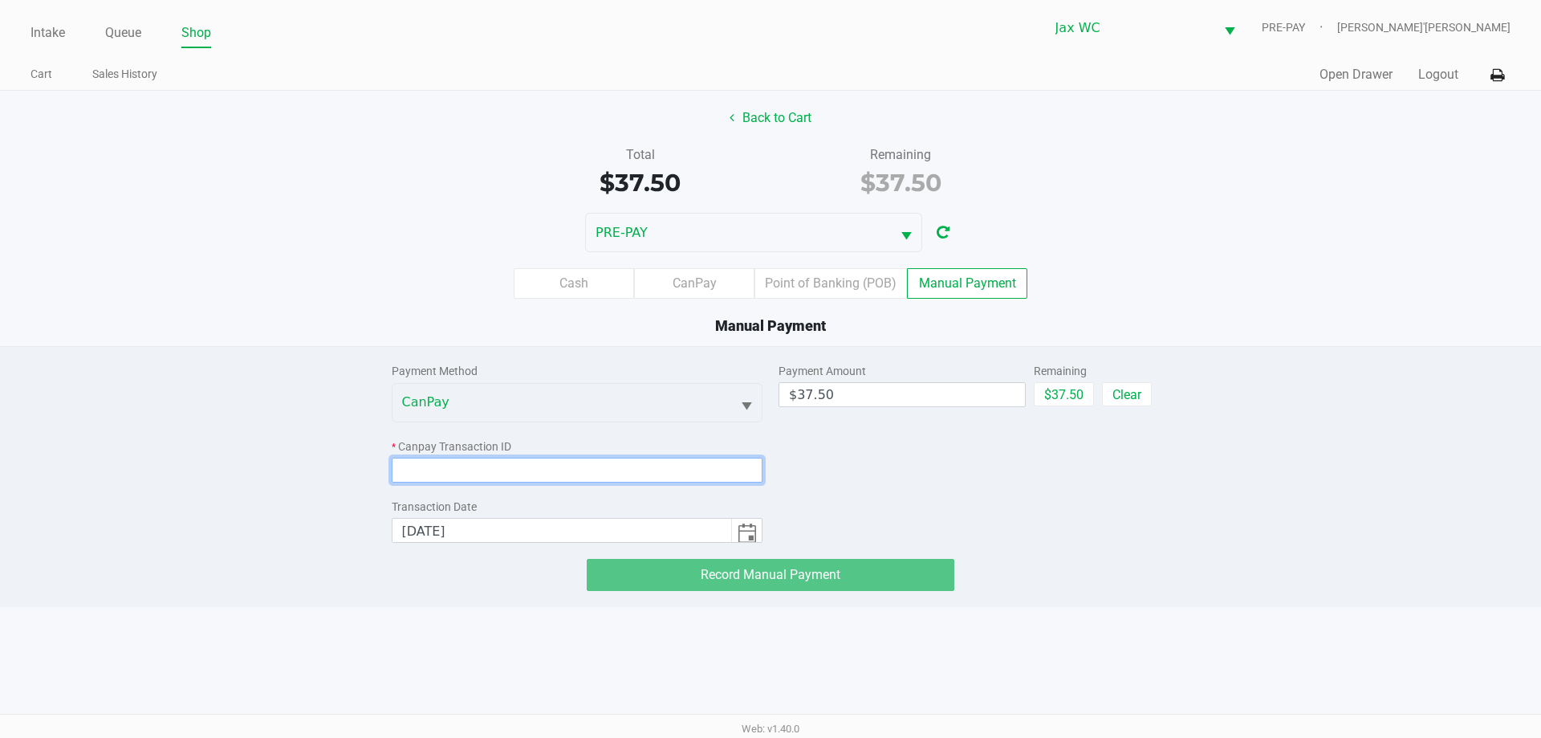
click at [530, 462] on input at bounding box center [578, 470] width 372 height 25
paste input "EGUWIDULI1AC"
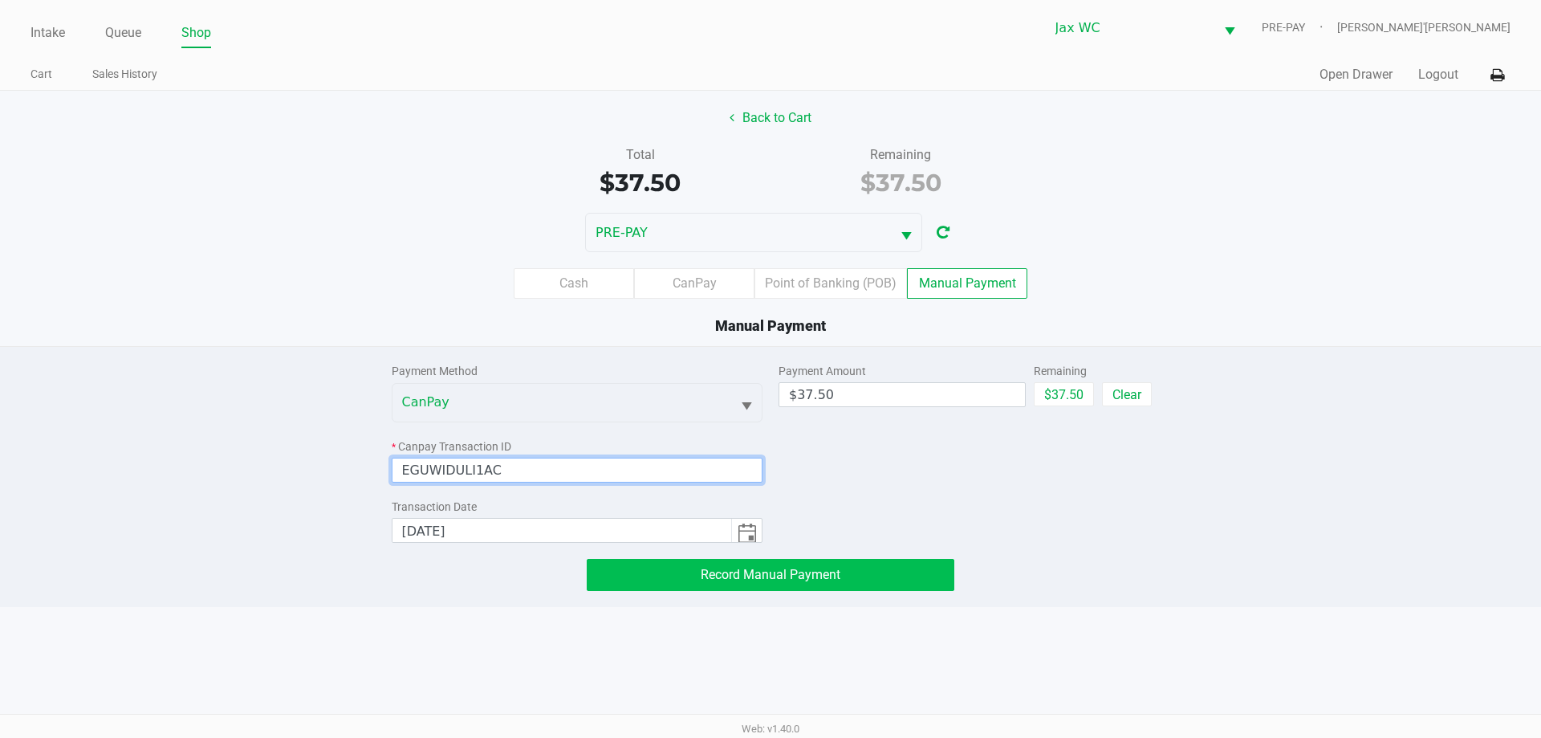
type input "EGUWIDULI1AC"
click at [749, 582] on button "Record Manual Payment" at bounding box center [771, 575] width 368 height 32
